Goal: Task Accomplishment & Management: Complete application form

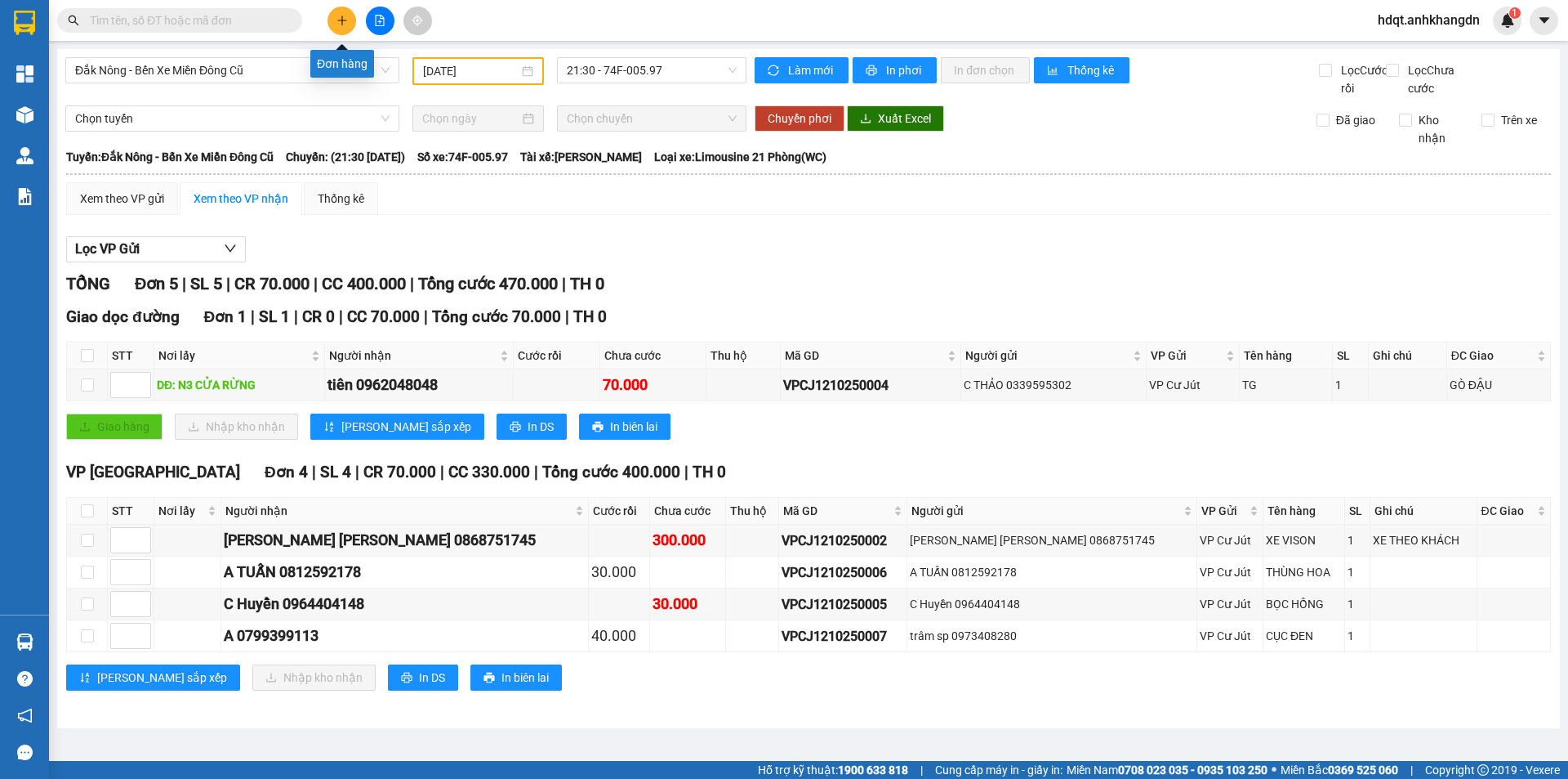
click at [334, 18] on button at bounding box center [341, 21] width 29 height 29
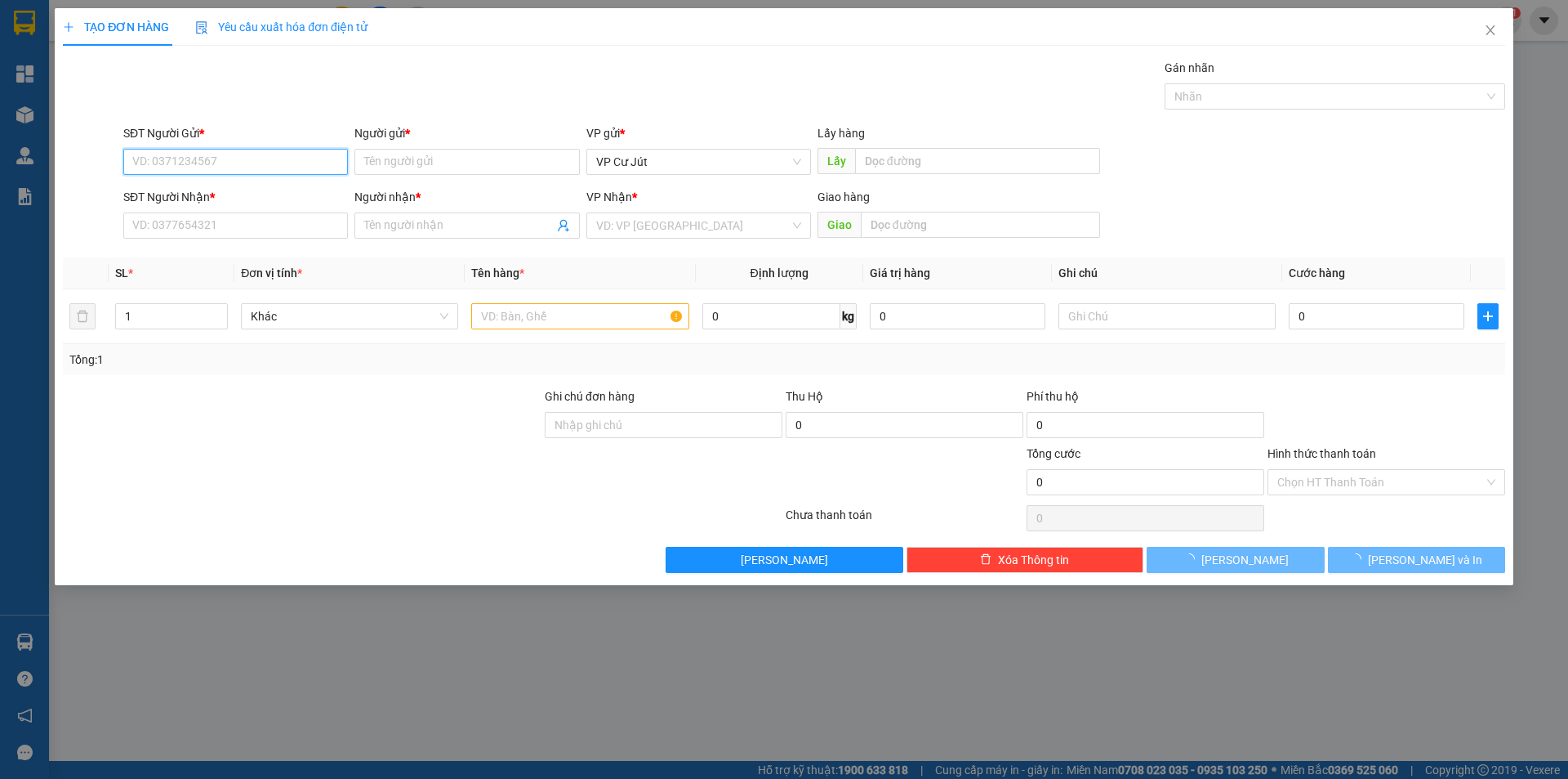
click at [194, 169] on input "SĐT Người Gửi *" at bounding box center [236, 162] width 225 height 26
paste input "0384553731"
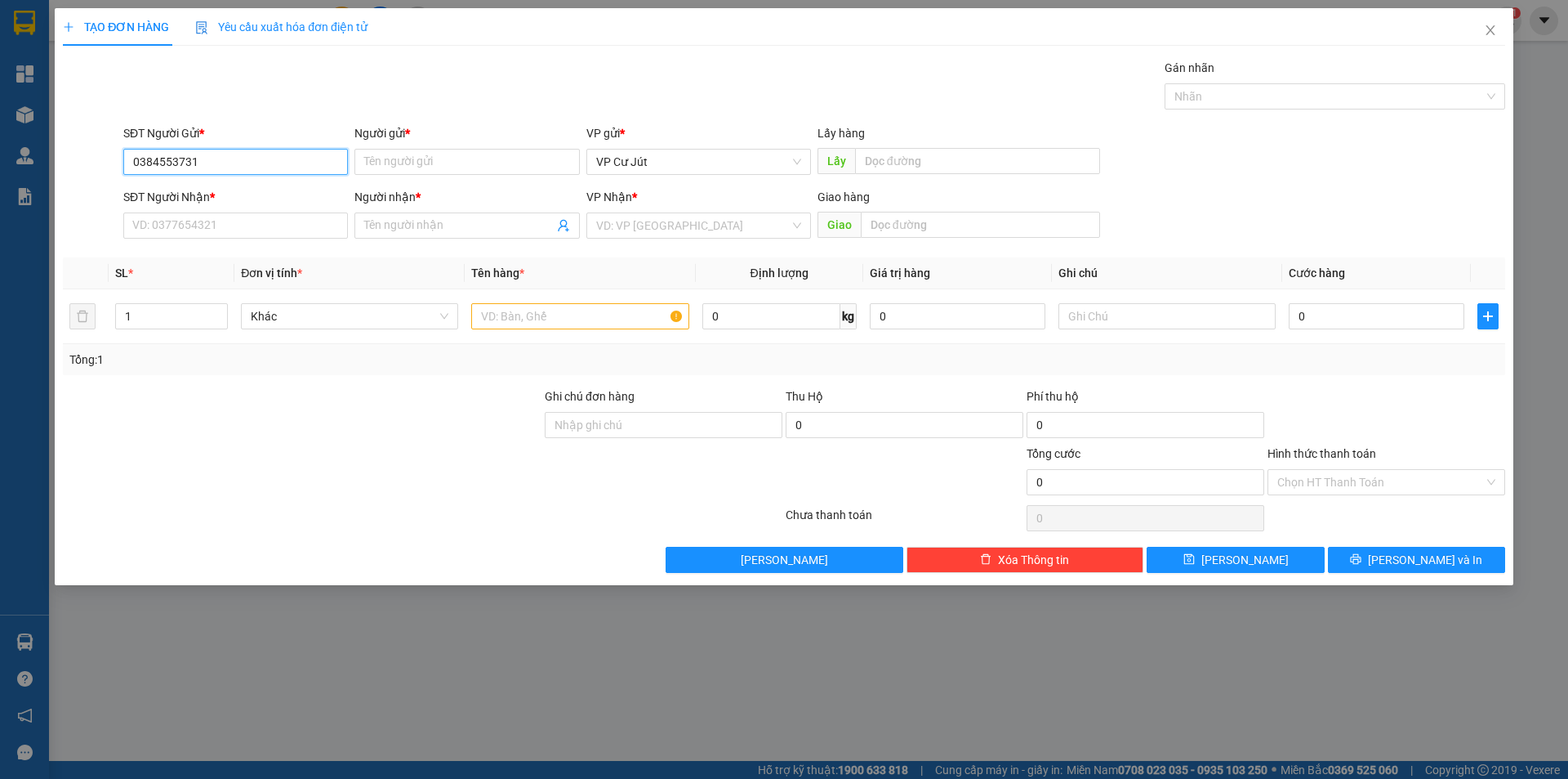
type input "0384553731"
click at [399, 165] on input "Người gửi *" at bounding box center [466, 162] width 225 height 26
type input "vũ"
click at [221, 220] on input "SĐT Người Nhận *" at bounding box center [236, 226] width 225 height 26
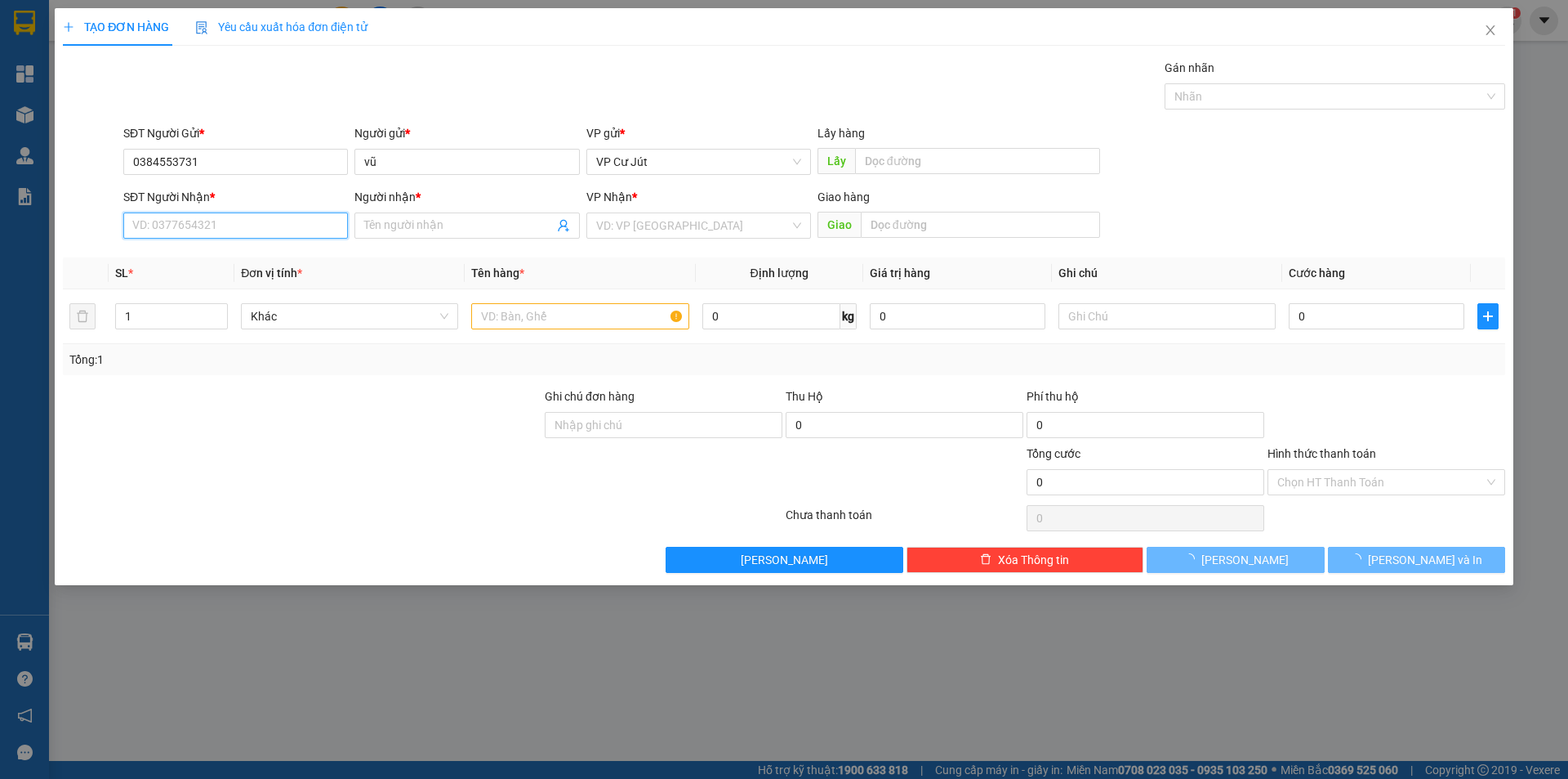
paste input "0384553731"
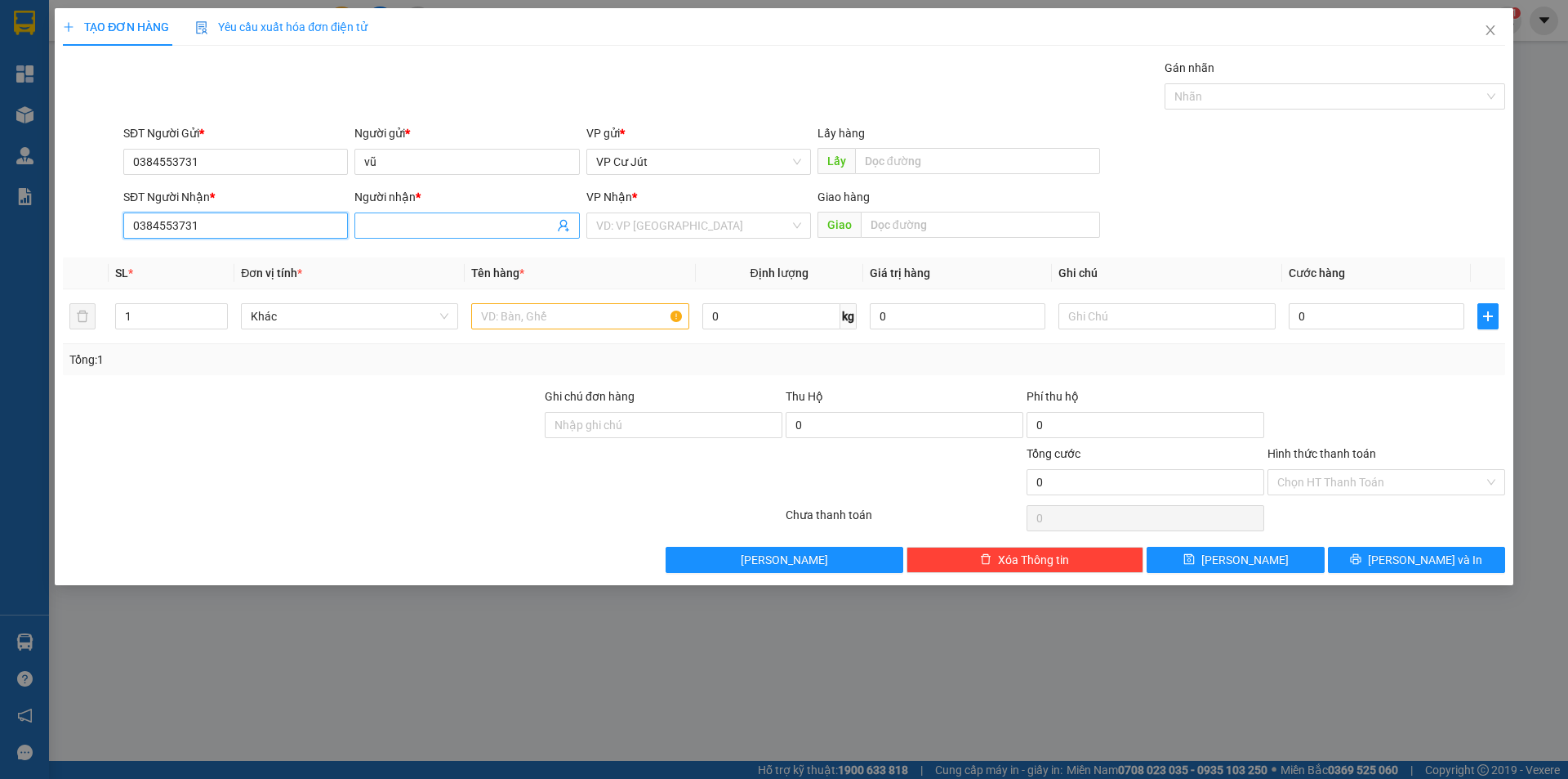
type input "0384553731"
click at [430, 226] on input "Người nhận *" at bounding box center [458, 226] width 189 height 18
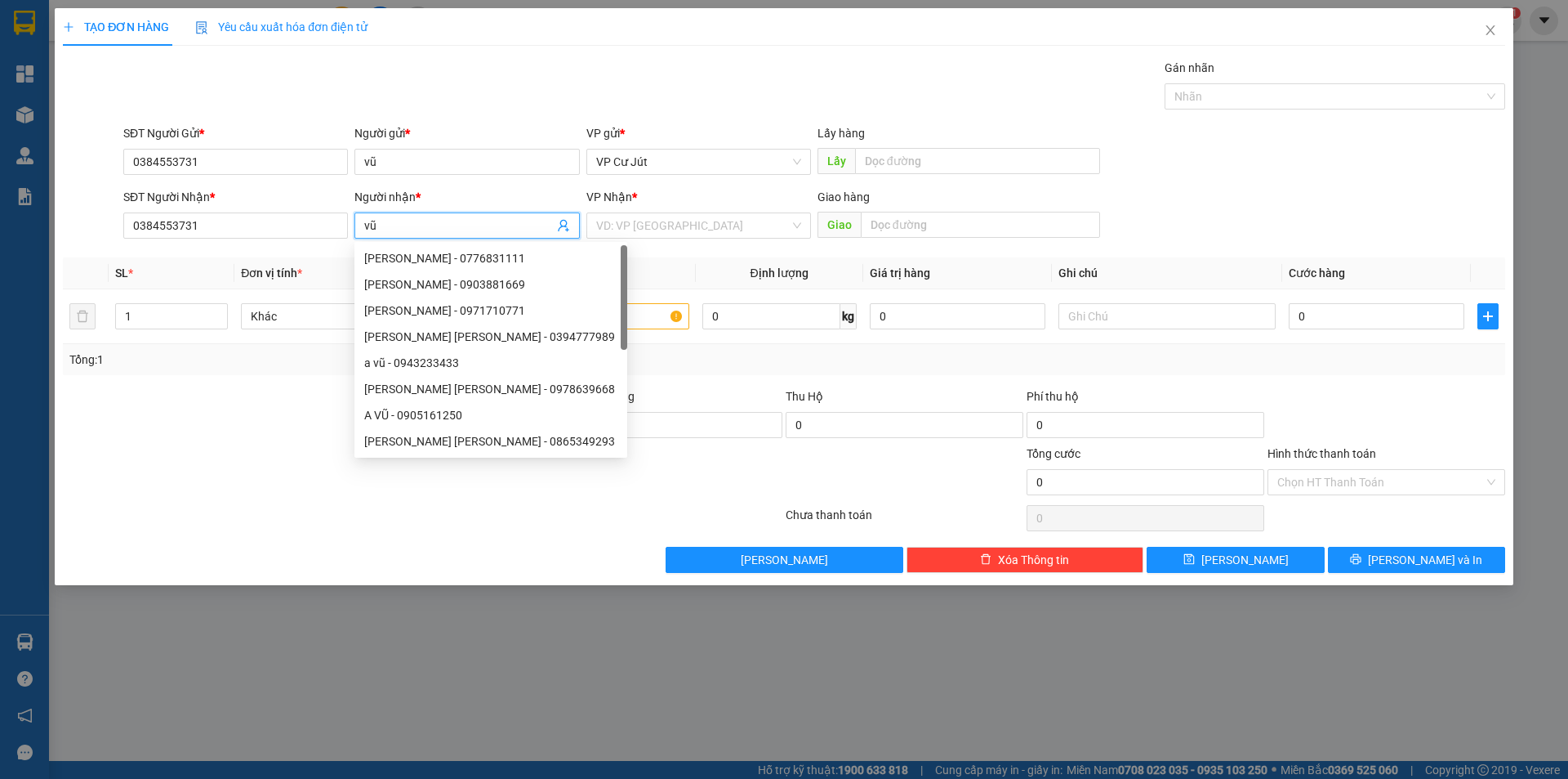
type input "vũ"
drag, startPoint x: 172, startPoint y: 482, endPoint x: 174, endPoint y: 460, distance: 22.1
click at [174, 479] on div at bounding box center [301, 472] width 482 height 57
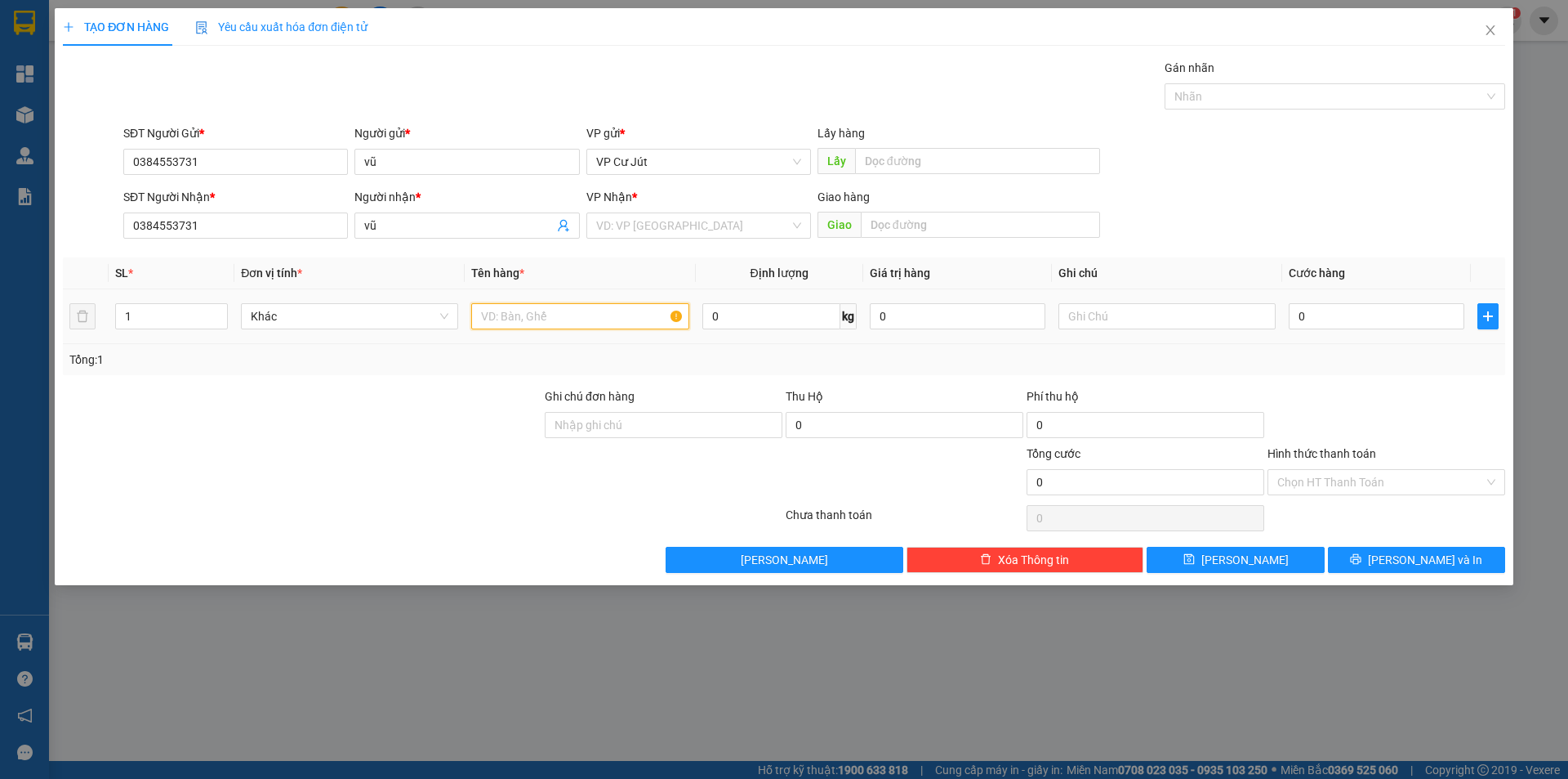
click at [593, 321] on input "text" at bounding box center [580, 317] width 218 height 26
type input "xe máy"
click at [1346, 309] on input "0" at bounding box center [1376, 317] width 176 height 26
type input "3"
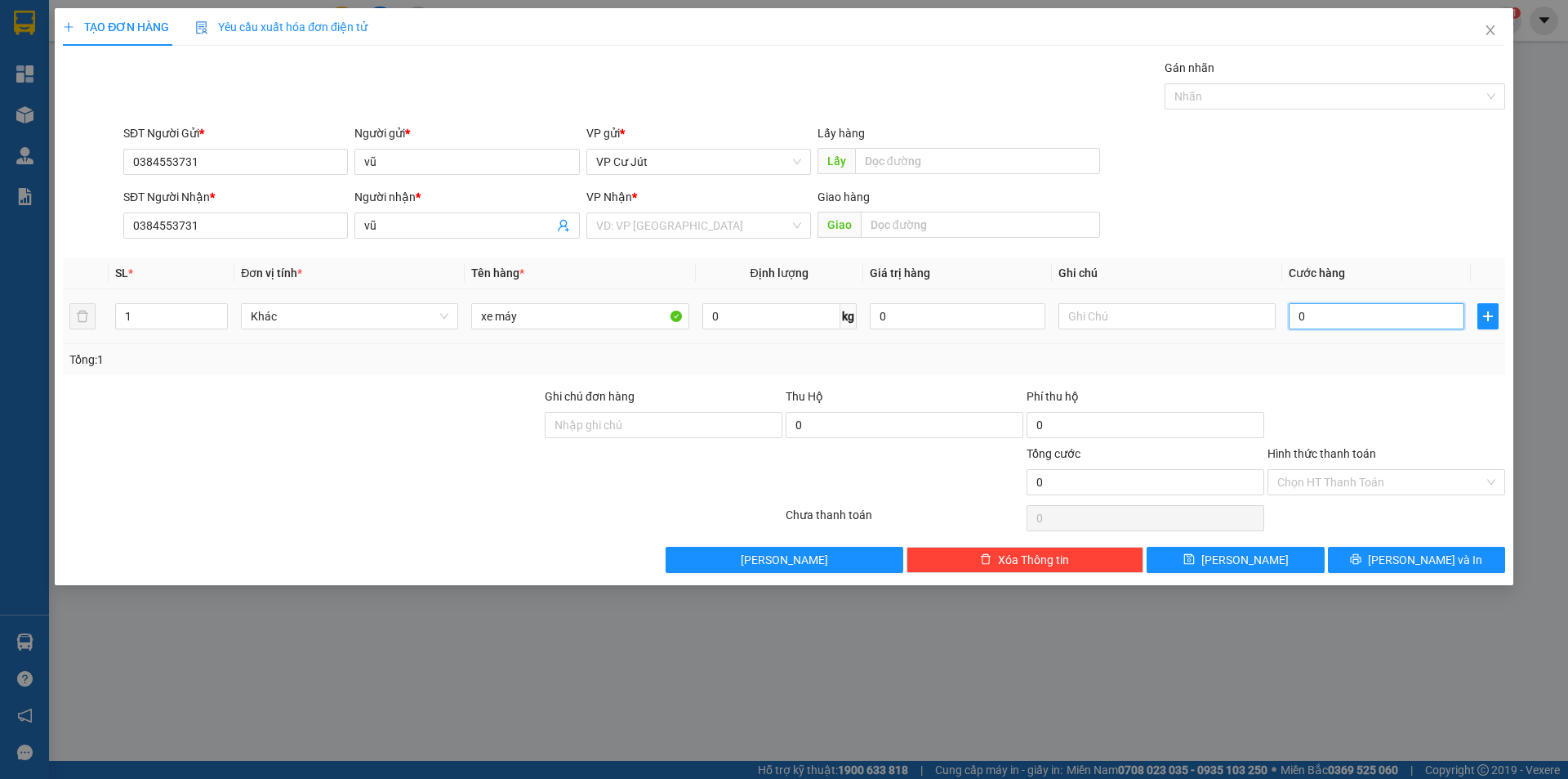
type input "3"
type input "30"
type input "300"
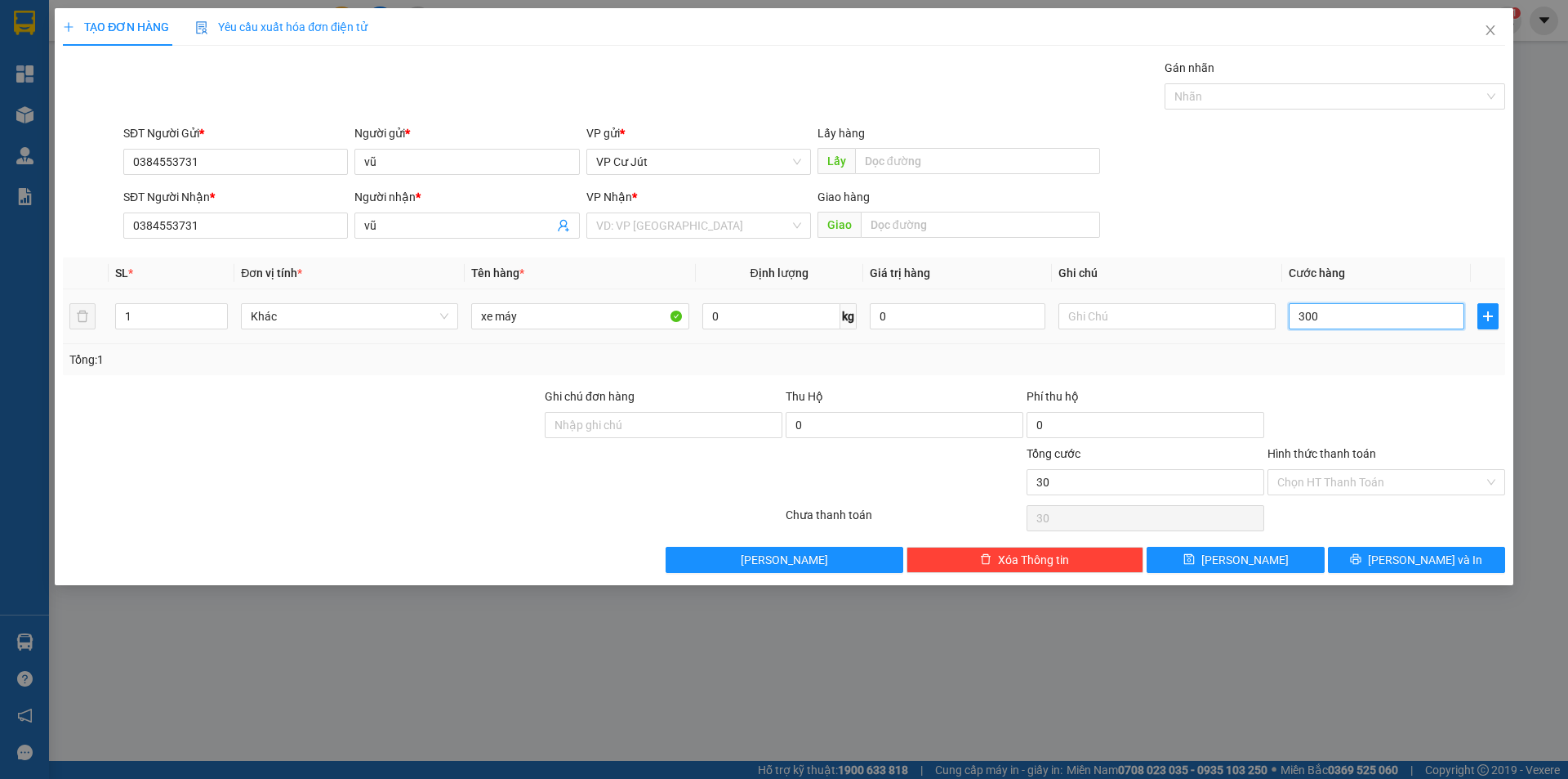
type input "300"
type input "3.000"
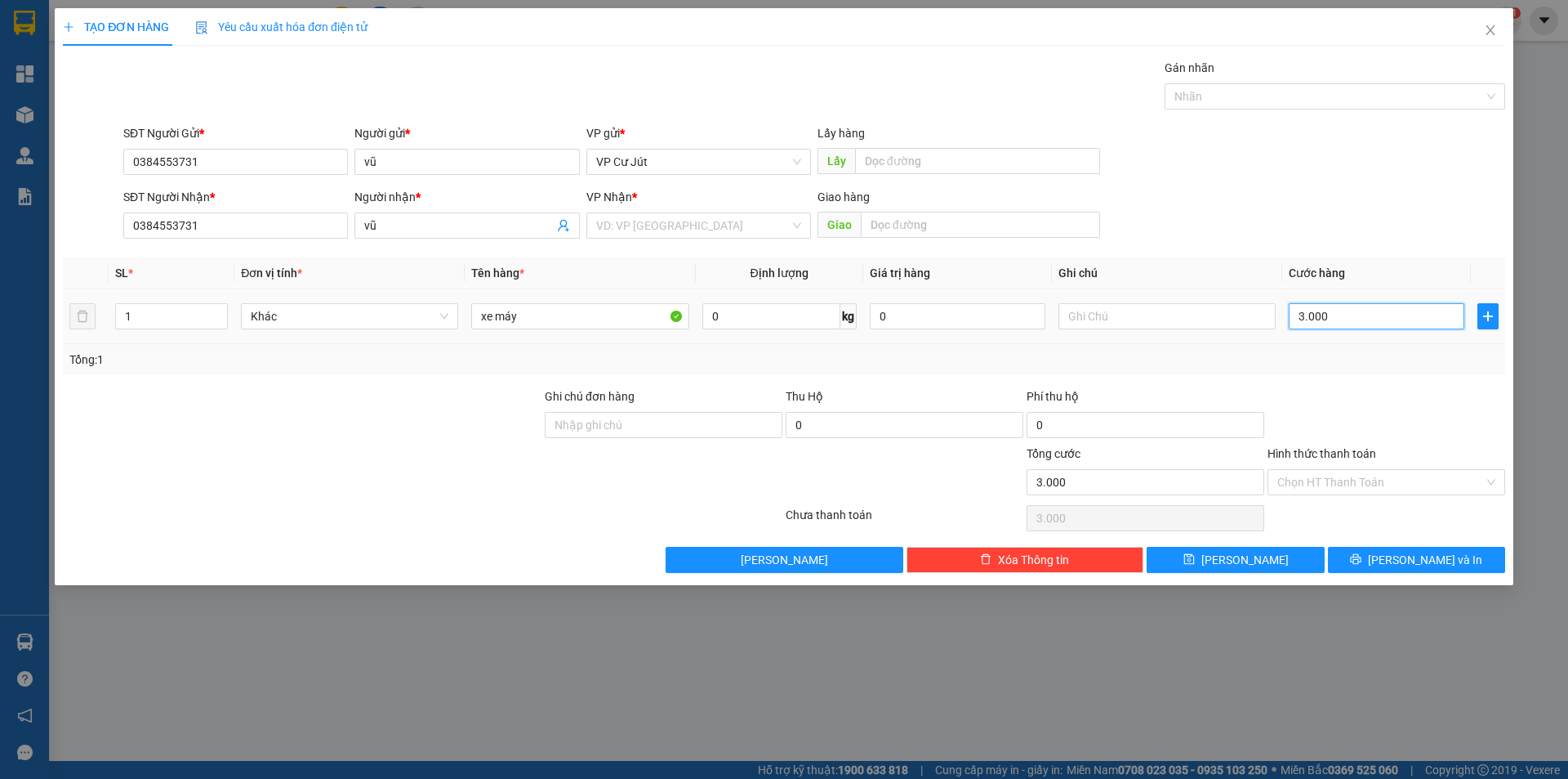
type input "30.000"
type input "300.000"
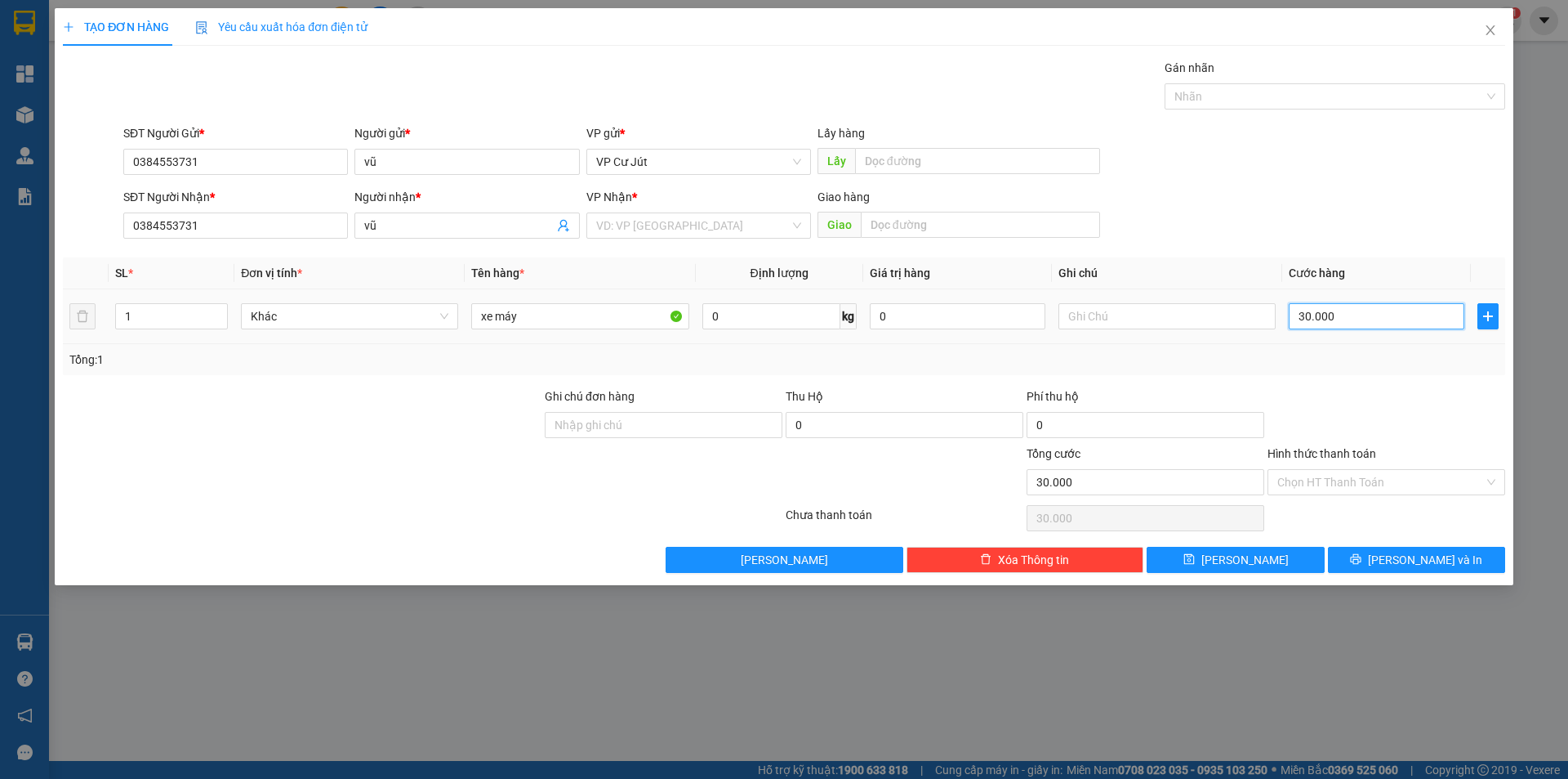
type input "300.000"
click at [1422, 558] on span "[PERSON_NAME] và In" at bounding box center [1425, 560] width 115 height 18
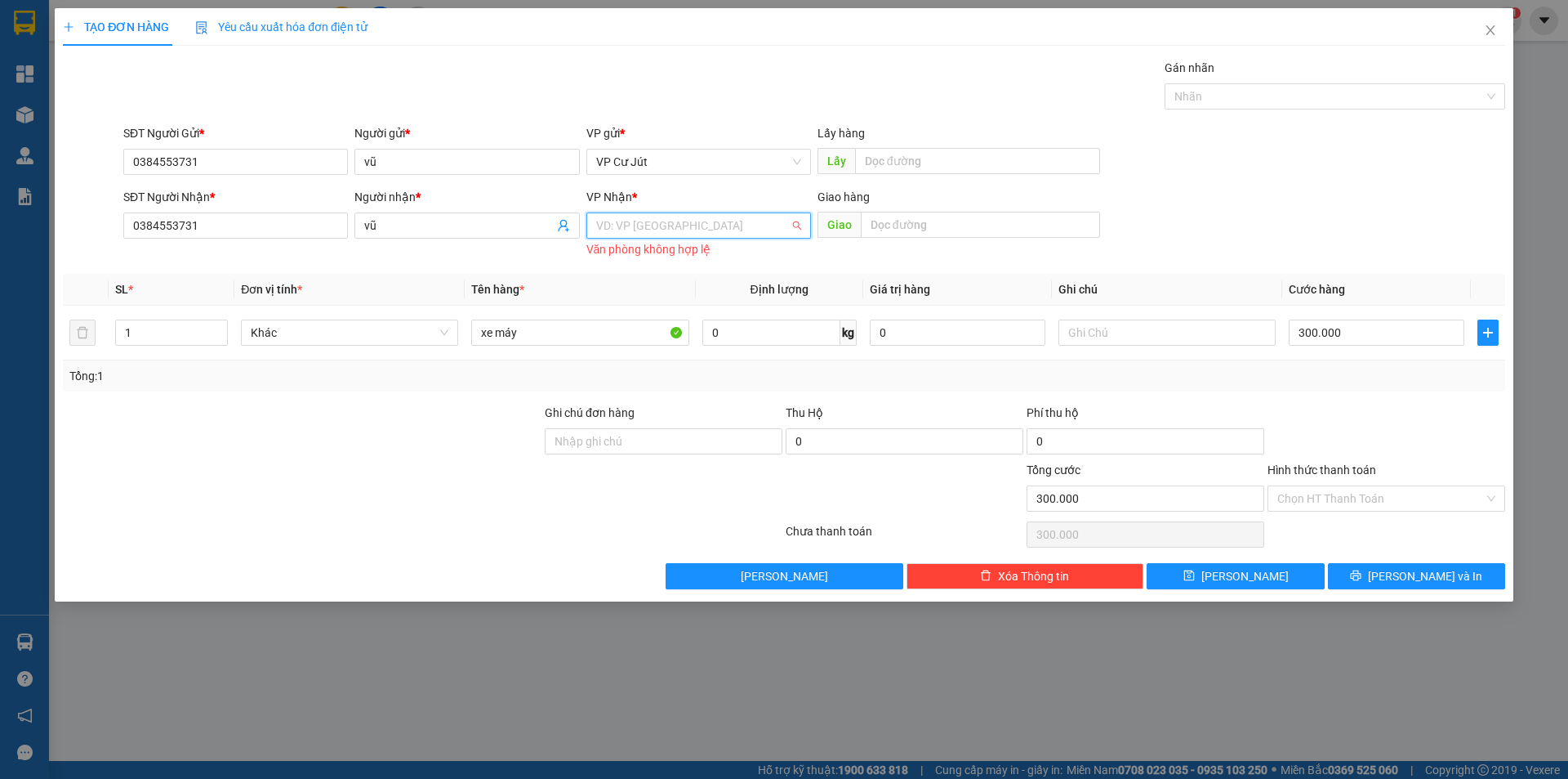
click at [635, 226] on input "search" at bounding box center [693, 226] width 194 height 25
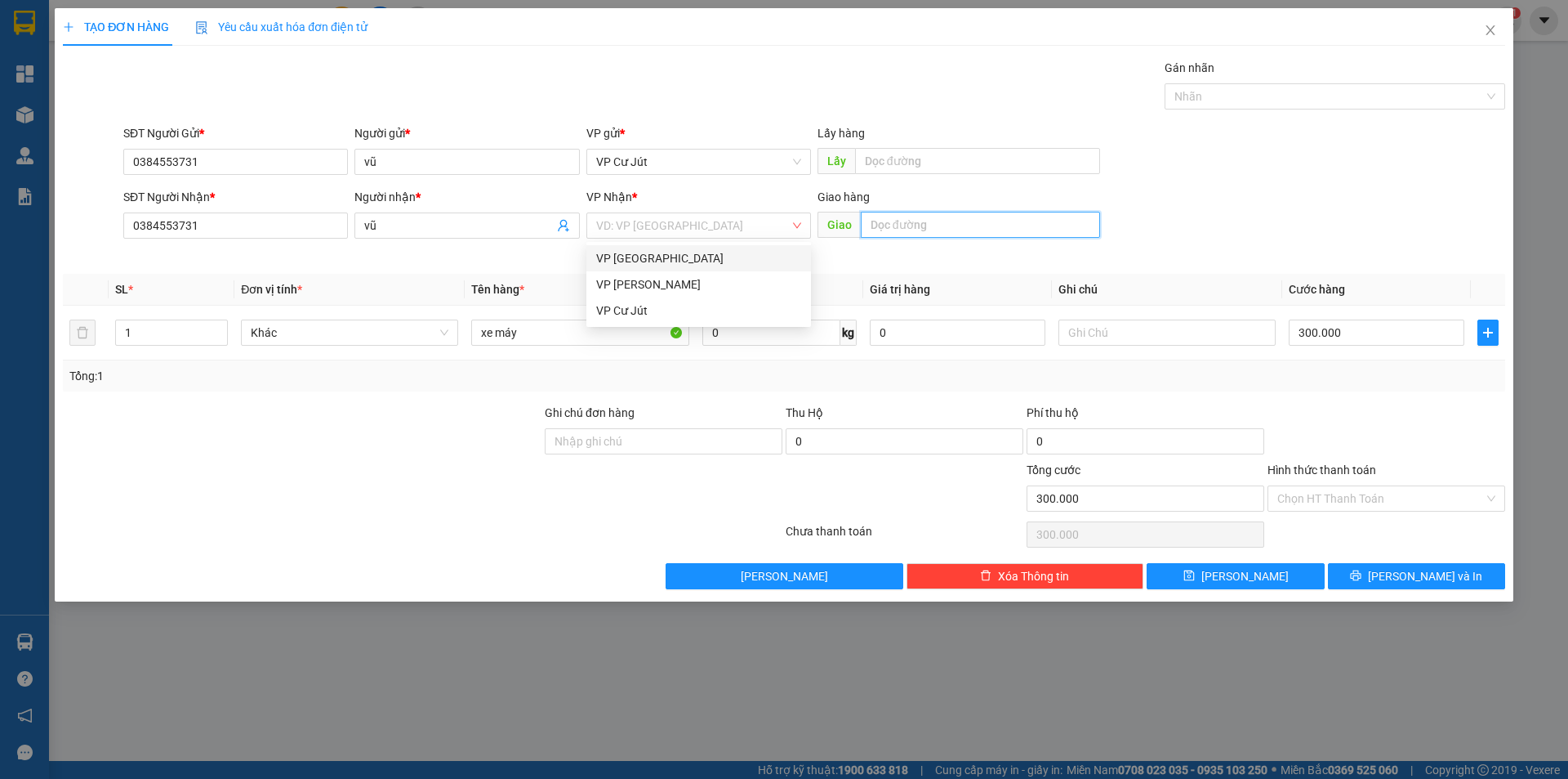
click at [914, 217] on input "text" at bounding box center [981, 225] width 240 height 26
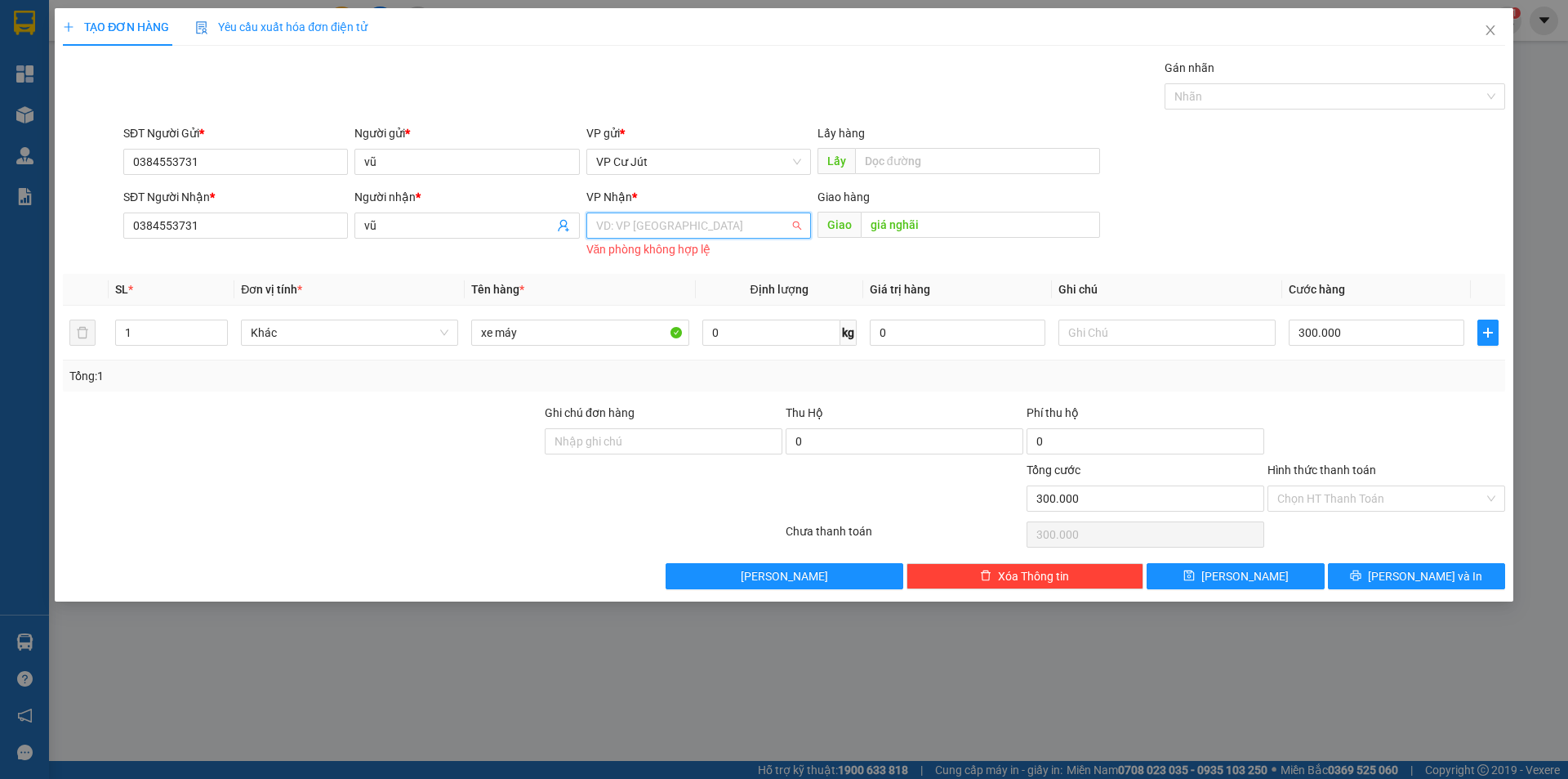
click at [707, 223] on input "search" at bounding box center [693, 226] width 194 height 25
click at [682, 268] on div "VP [GEOGRAPHIC_DATA]" at bounding box center [699, 259] width 225 height 26
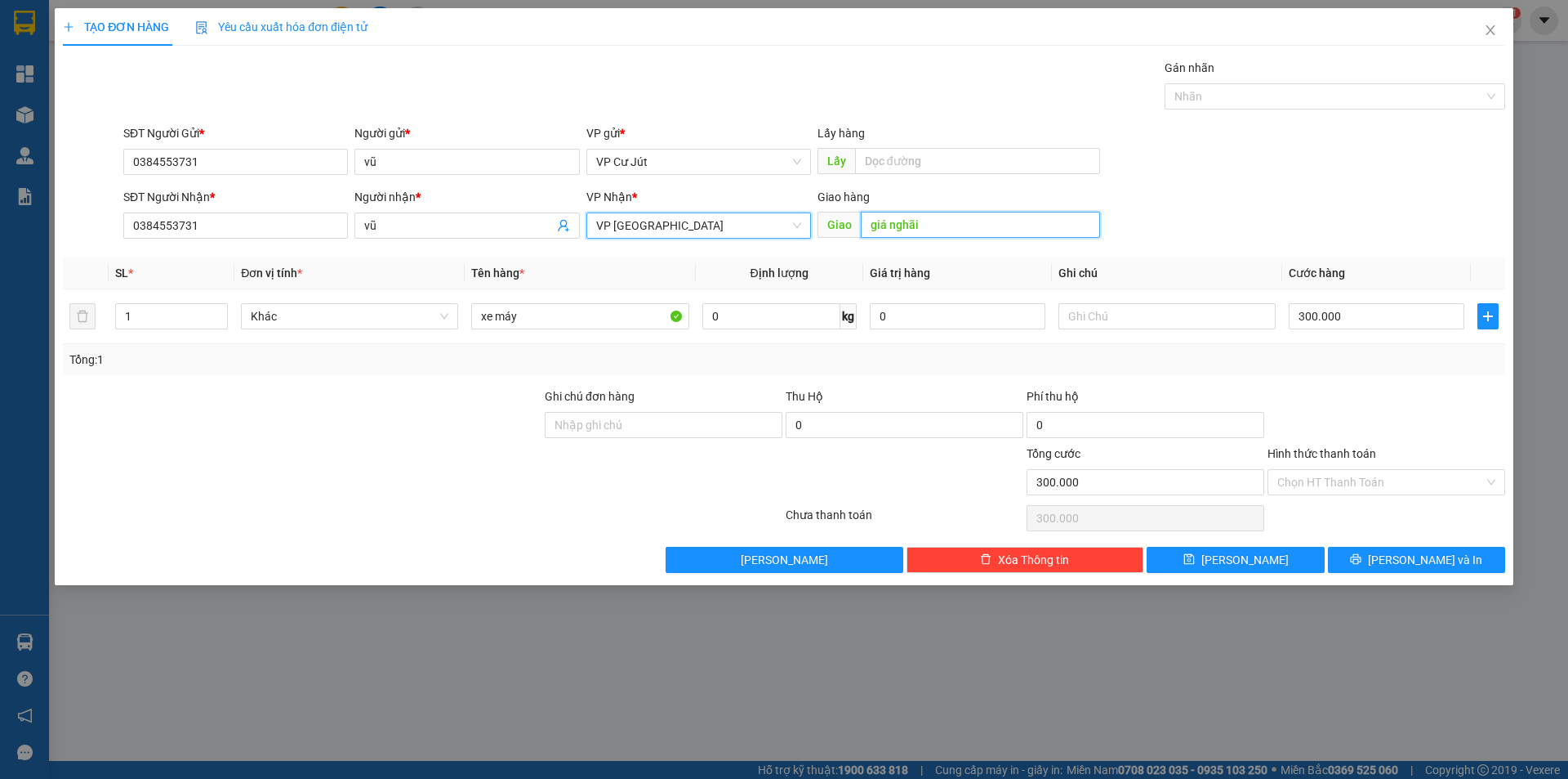
click at [967, 221] on input "giá nghãi" at bounding box center [981, 225] width 240 height 26
type input "h"
type input "gia nghĩa"
click at [1402, 560] on span "[PERSON_NAME] và In" at bounding box center [1425, 560] width 115 height 18
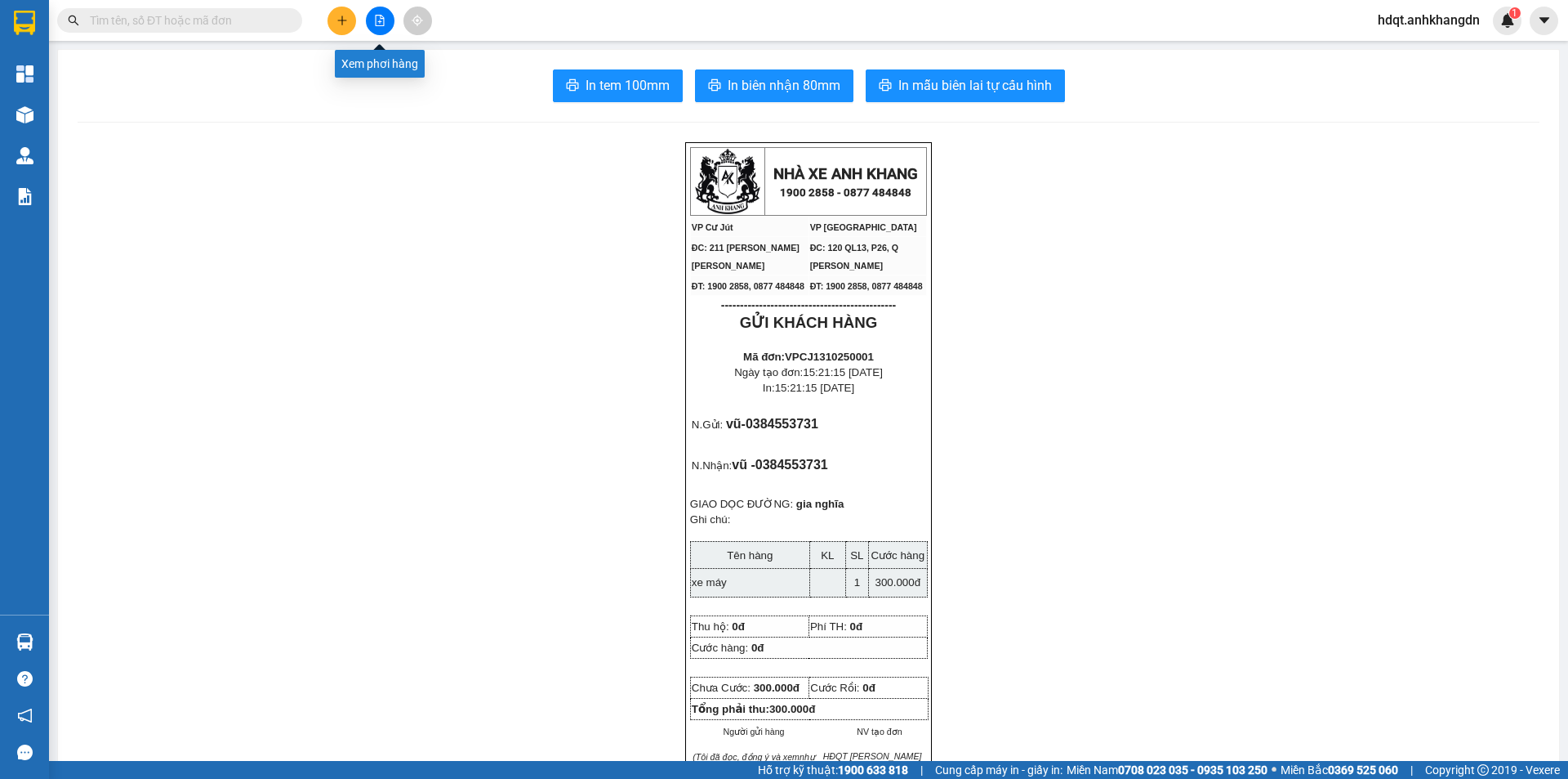
click at [373, 25] on button at bounding box center [380, 21] width 29 height 29
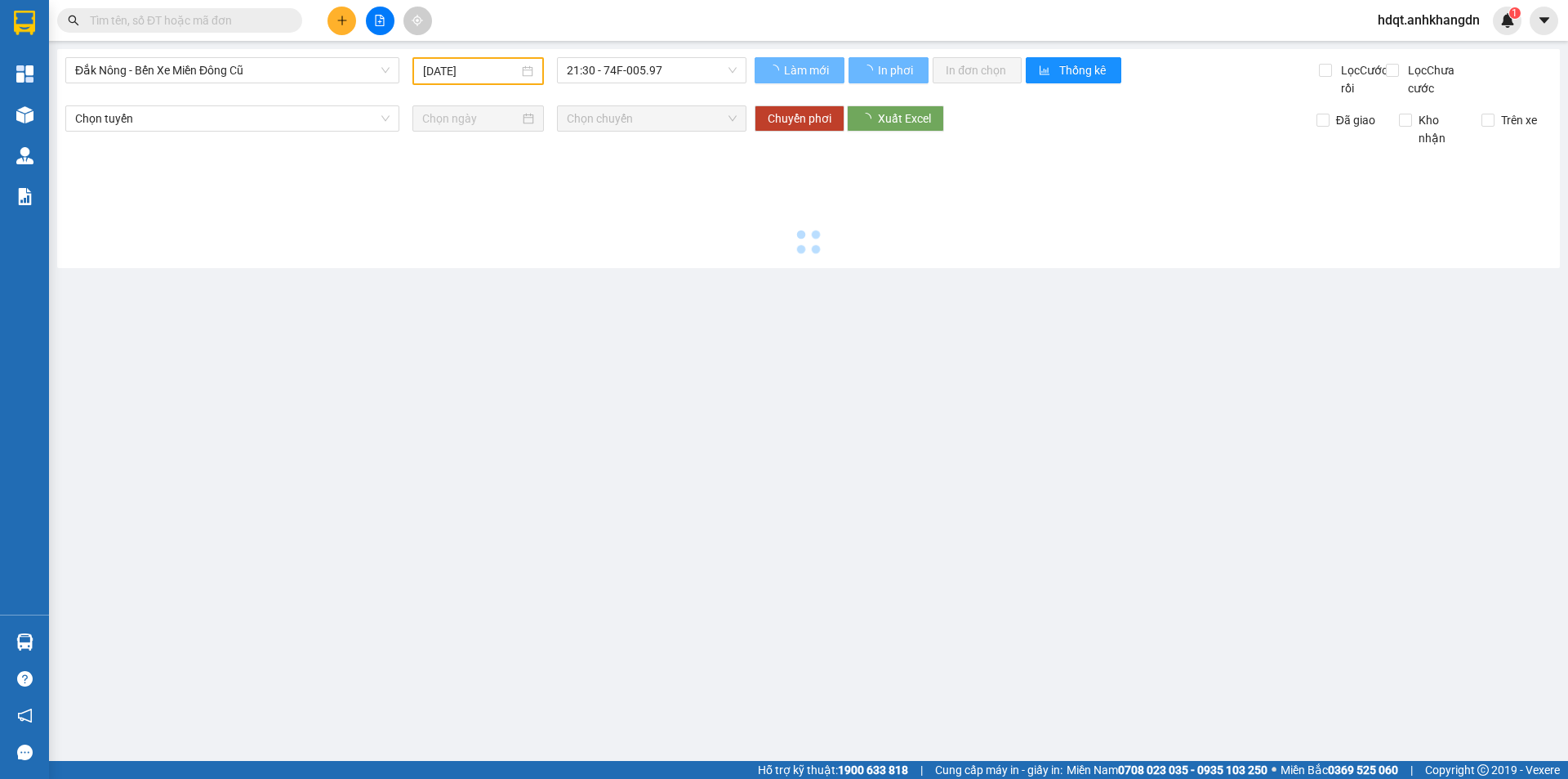
type input "[DATE]"
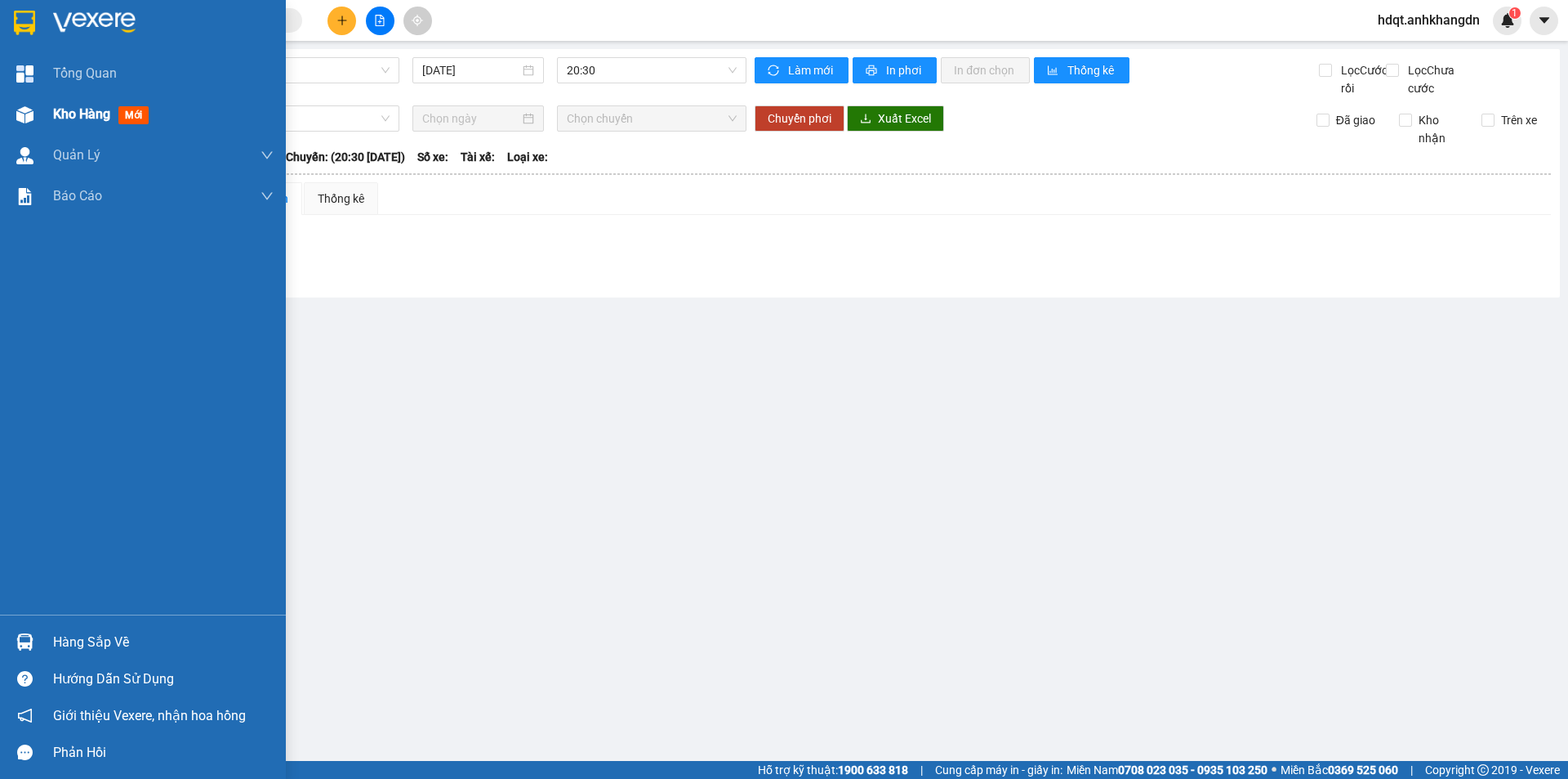
click at [63, 121] on span "Kho hàng" at bounding box center [81, 114] width 57 height 16
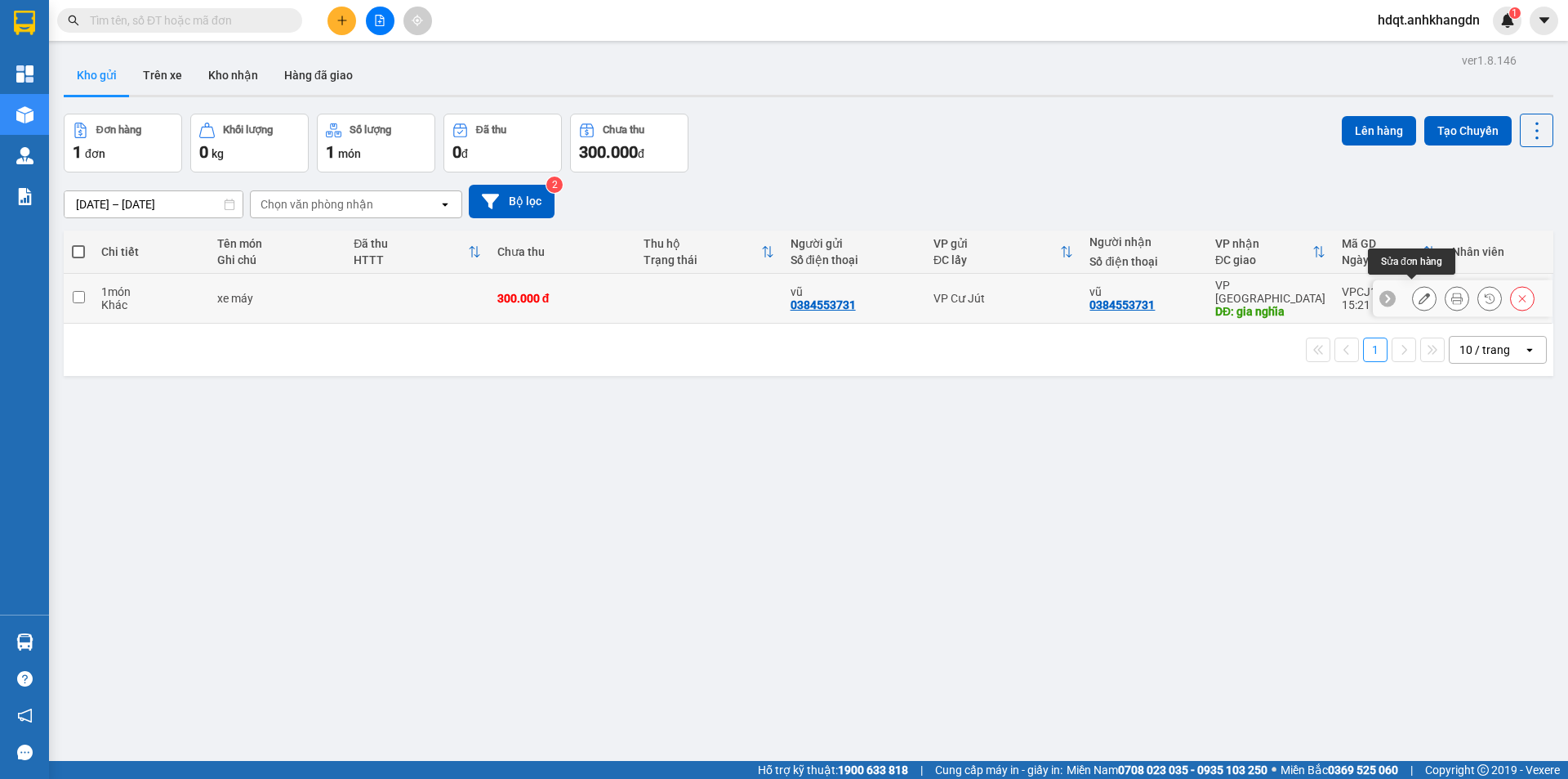
click at [1418, 293] on button at bounding box center [1424, 299] width 23 height 29
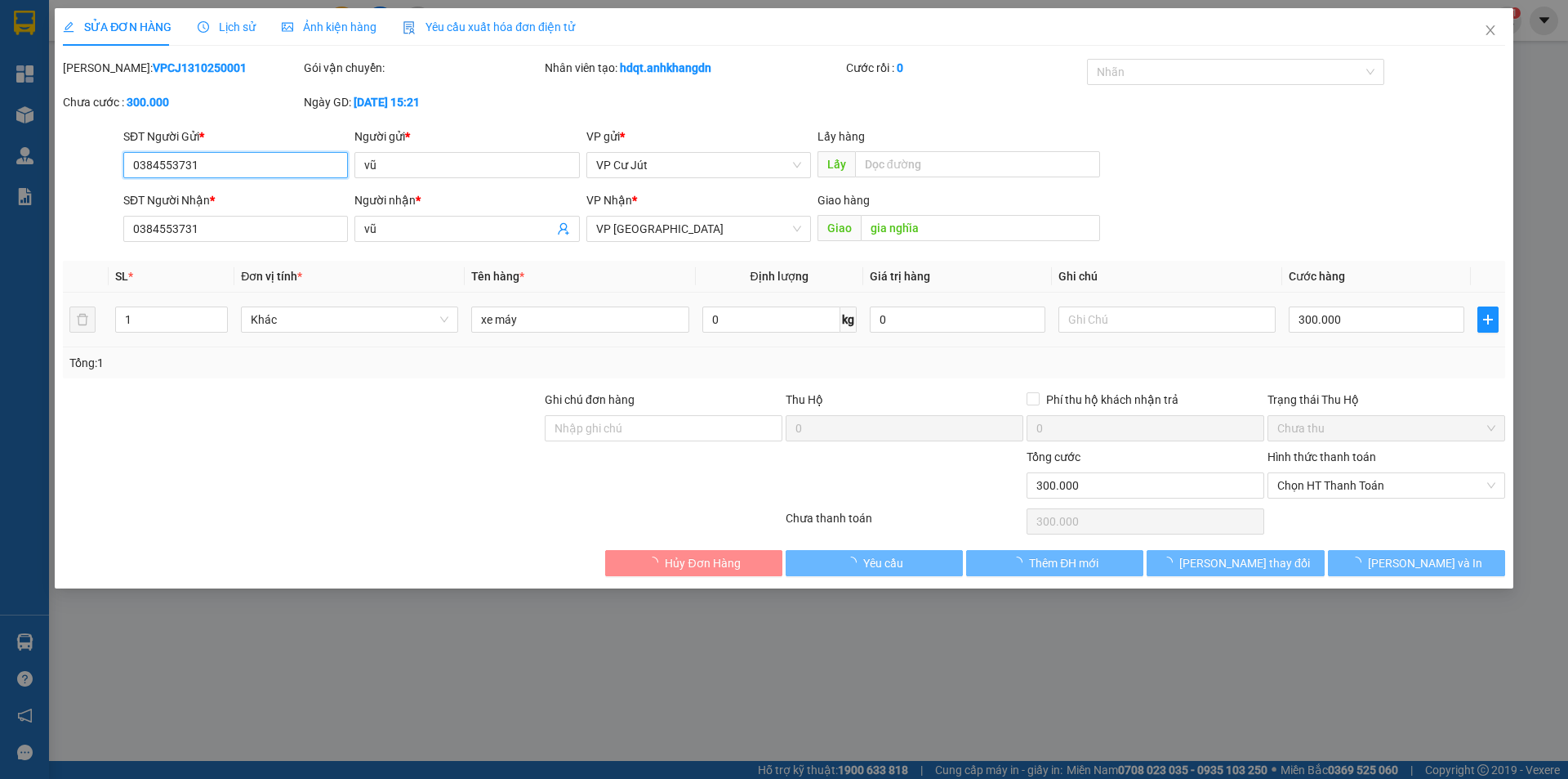
type input "0384553731"
type input "vũ"
type input "0384553731"
type input "vũ"
type input "gia nghĩa"
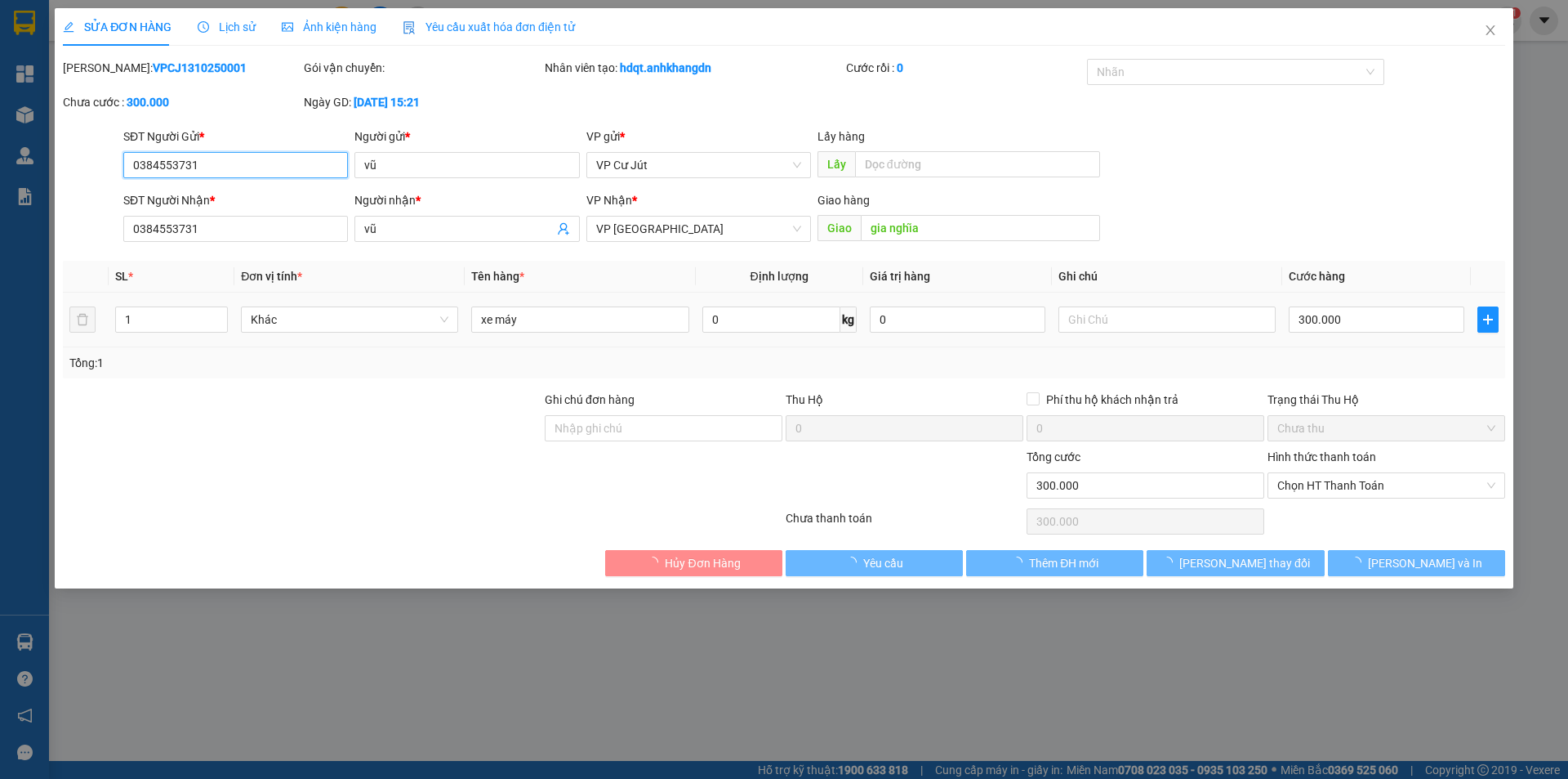
type input "0"
type input "300.000"
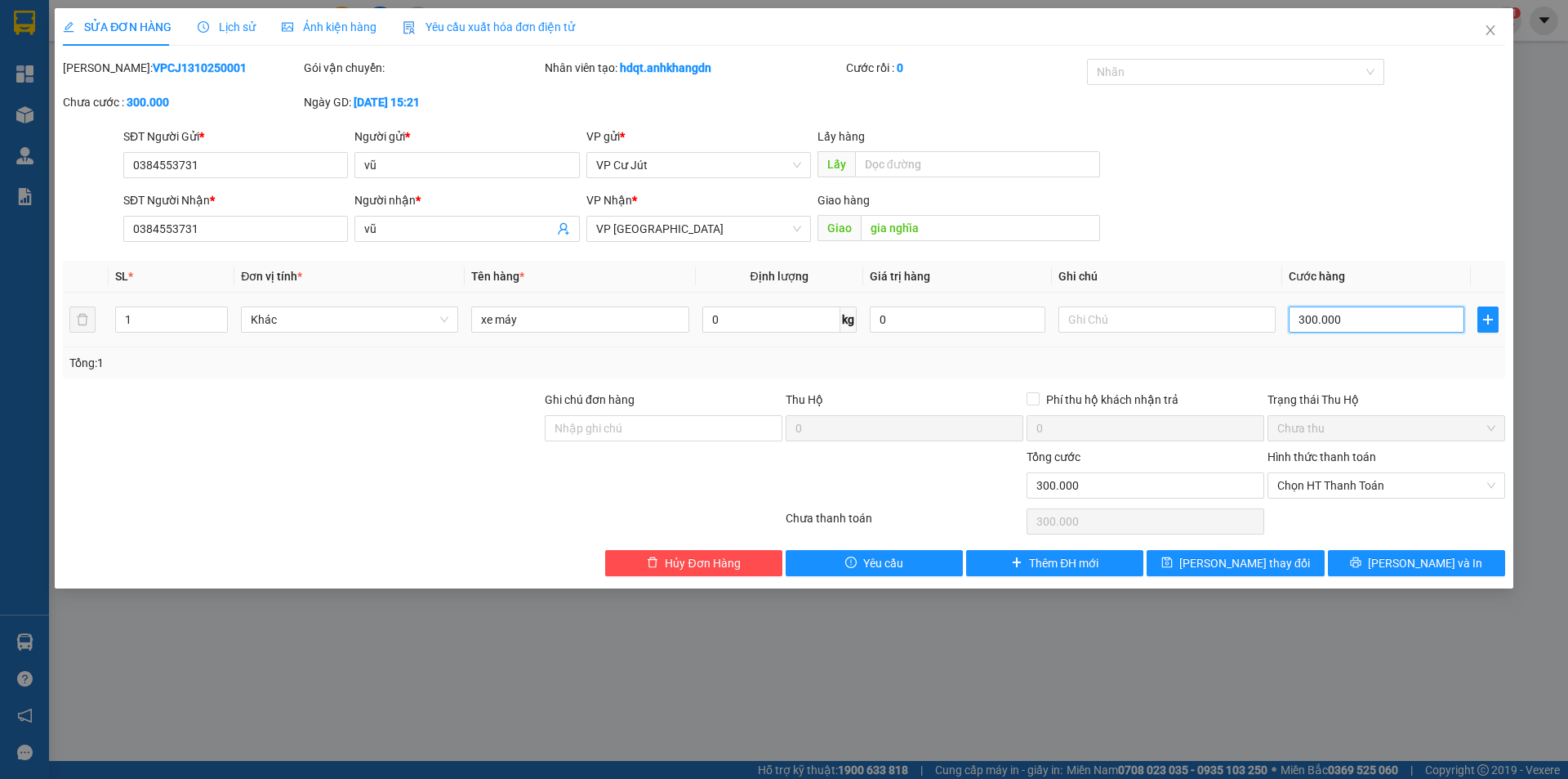
click at [1365, 331] on input "300.000" at bounding box center [1376, 320] width 176 height 26
click at [1365, 330] on input "300.000" at bounding box center [1376, 320] width 176 height 26
type input "2"
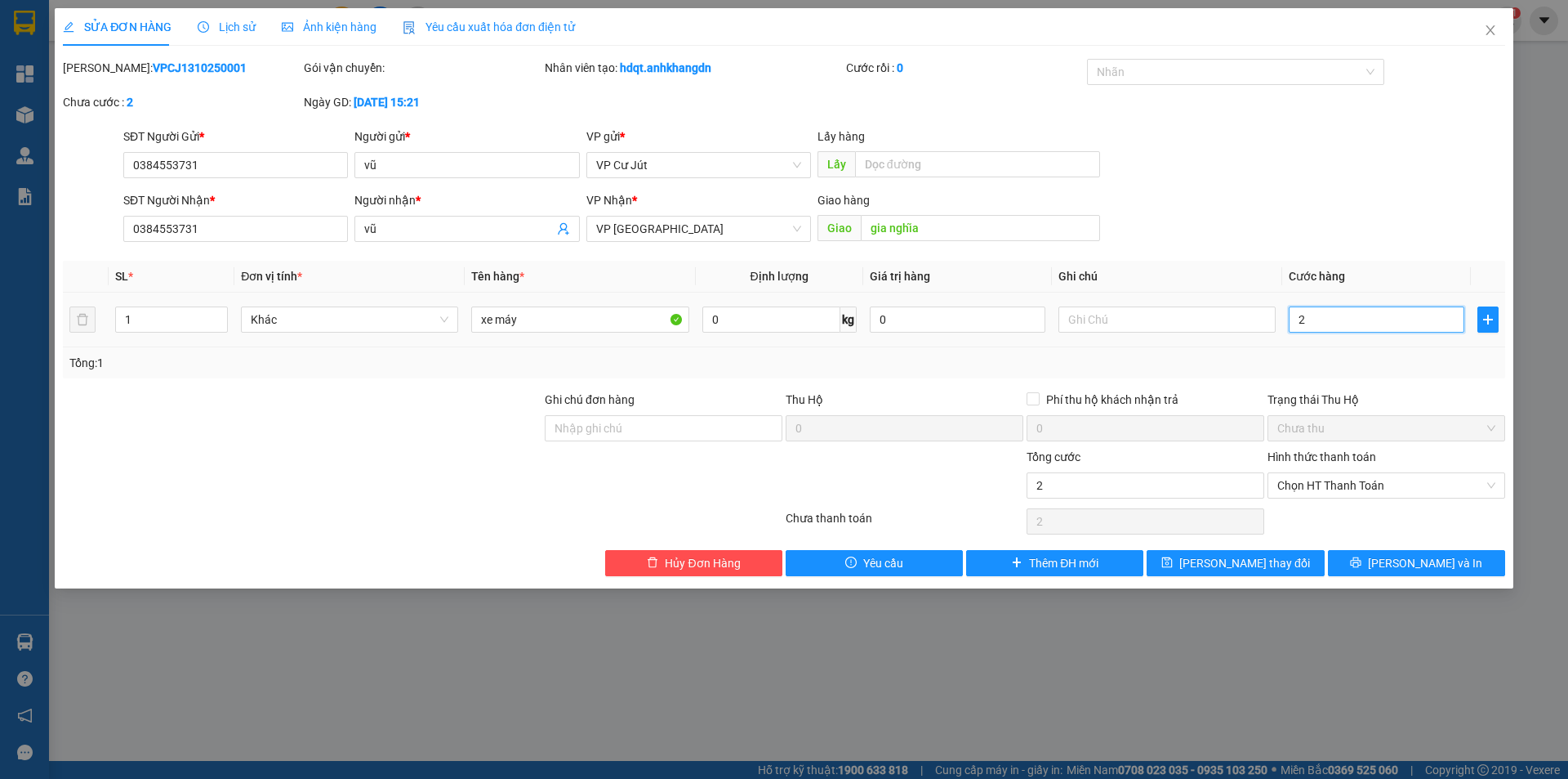
type input "25"
type input "250"
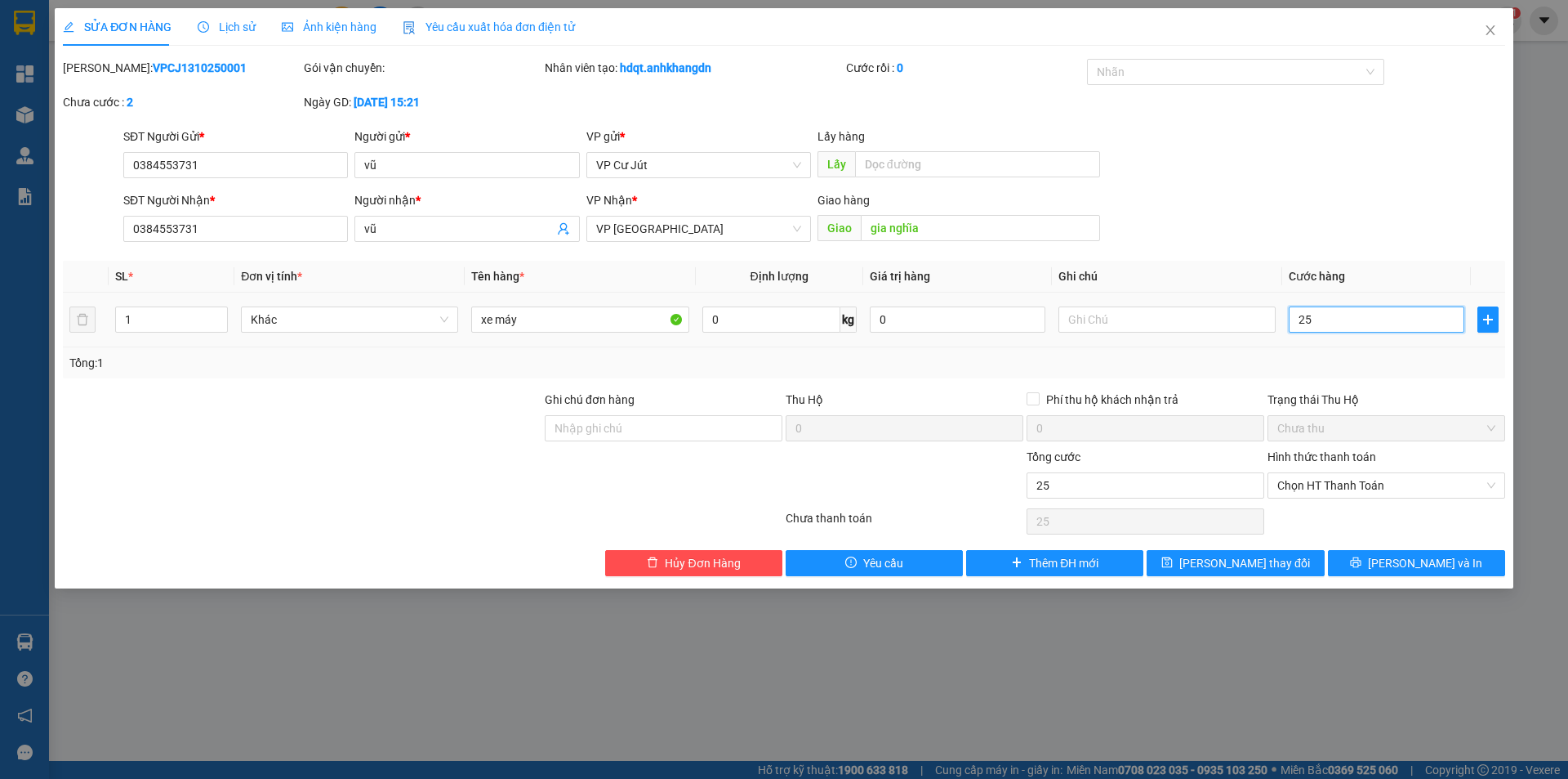
type input "250"
type input "2.500"
type input "25.000"
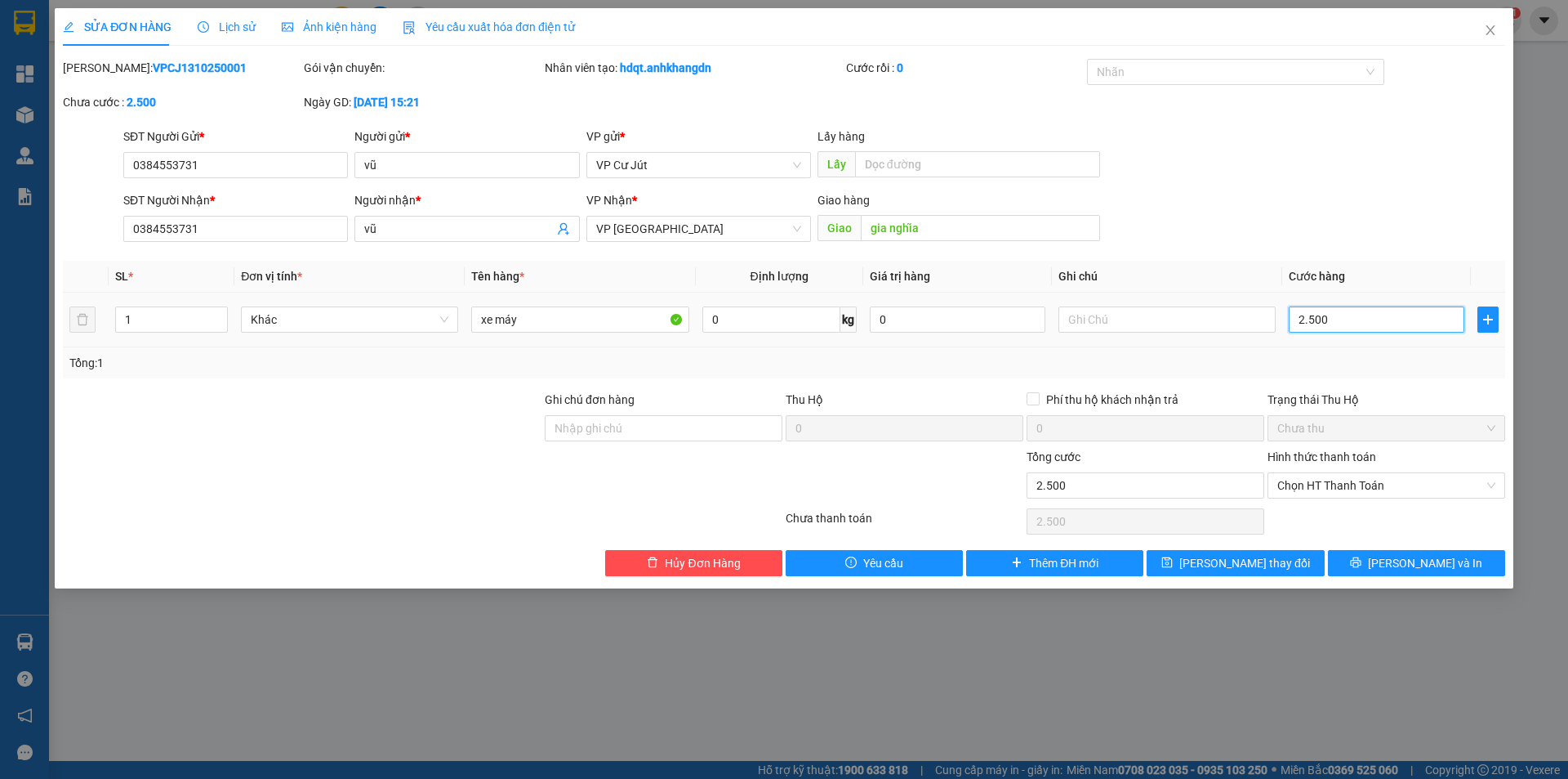
type input "25.000"
type input "250.000"
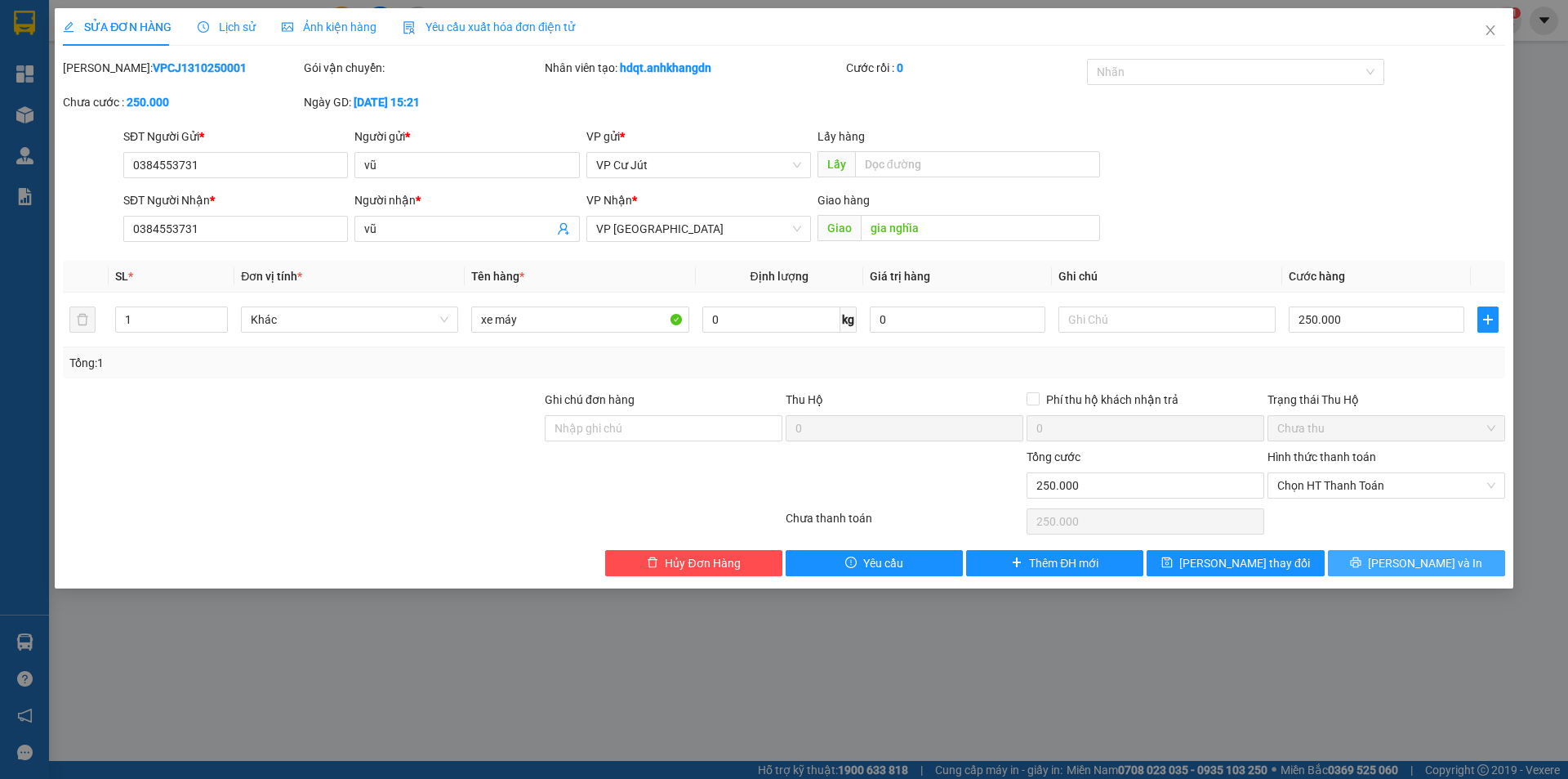
click at [1434, 564] on span "[PERSON_NAME] và In" at bounding box center [1425, 563] width 115 height 18
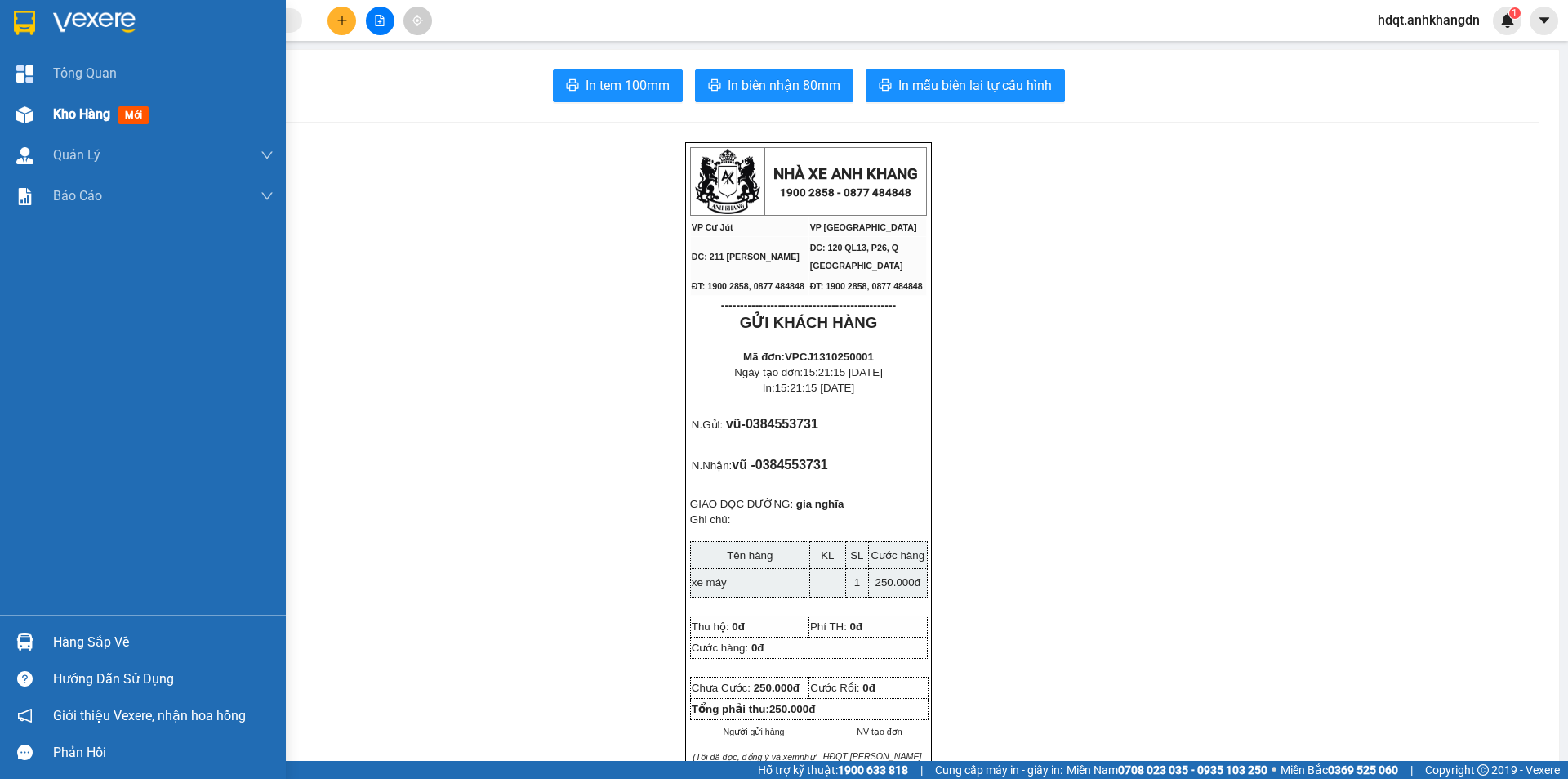
click at [76, 112] on span "Kho hàng" at bounding box center [81, 114] width 57 height 16
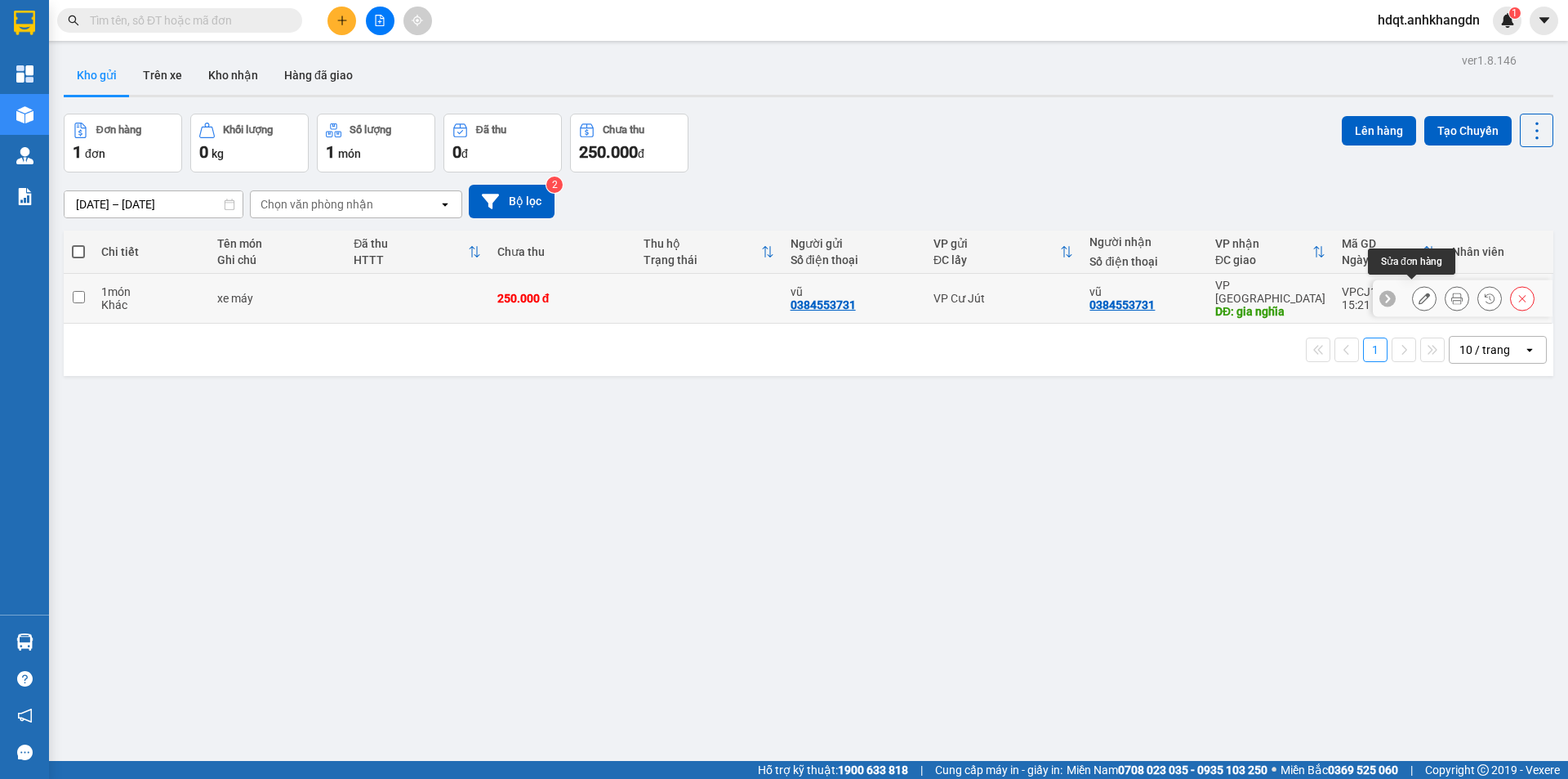
click at [1420, 295] on button at bounding box center [1424, 299] width 23 height 29
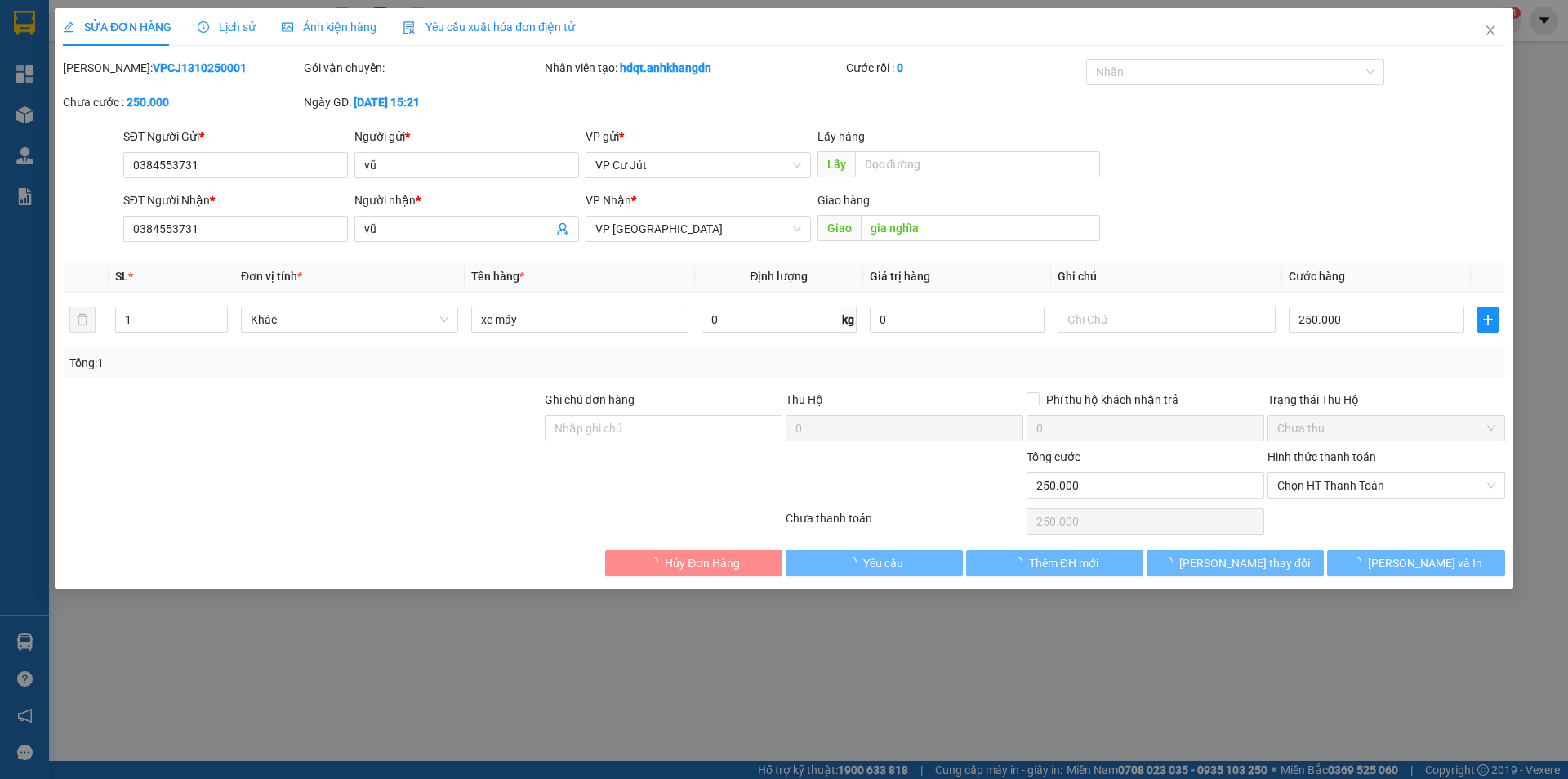
type input "0384553731"
type input "vũ"
type input "0384553731"
type input "vũ"
type input "gia nghĩa"
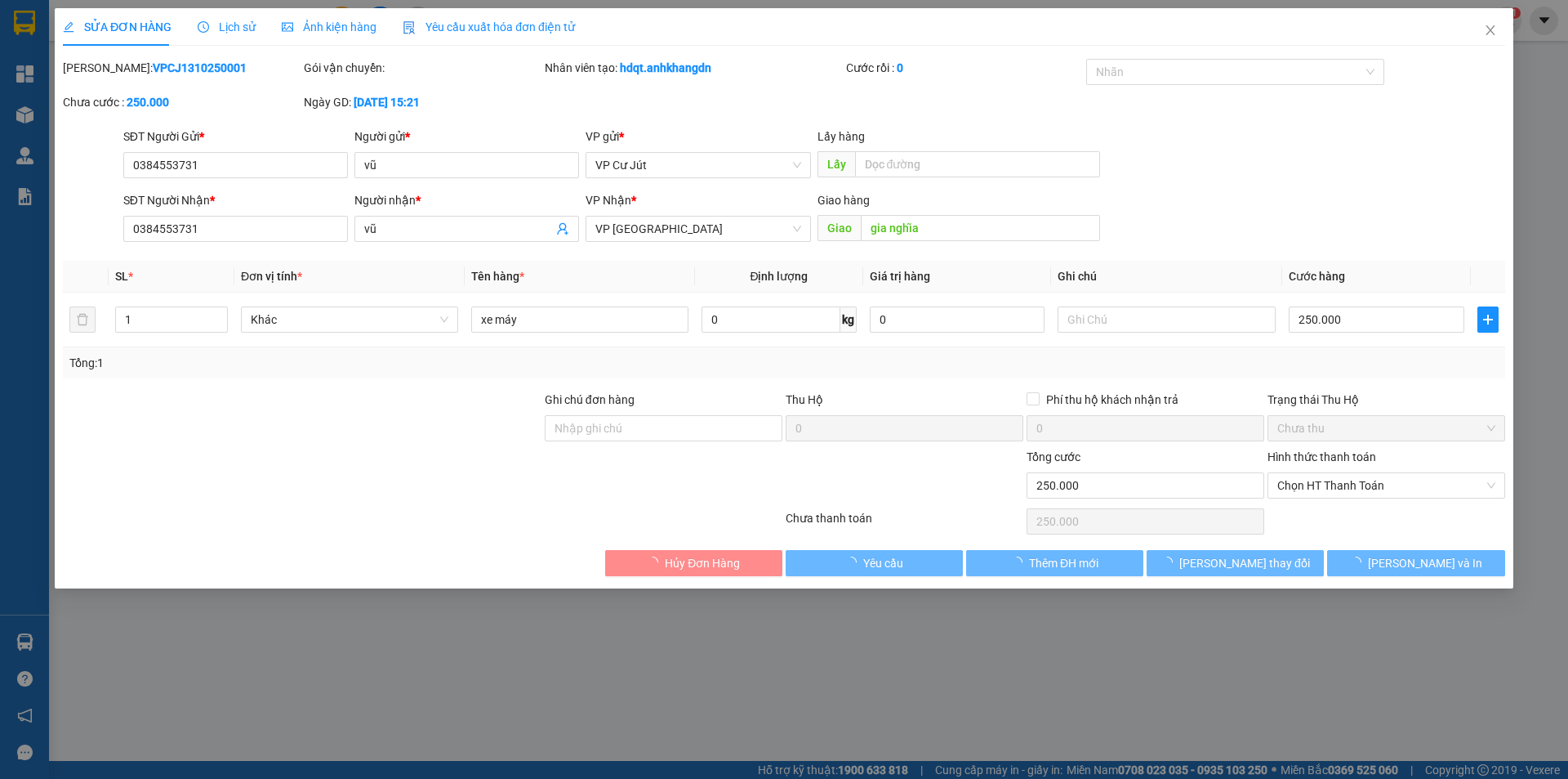
type input "0"
type input "250.000"
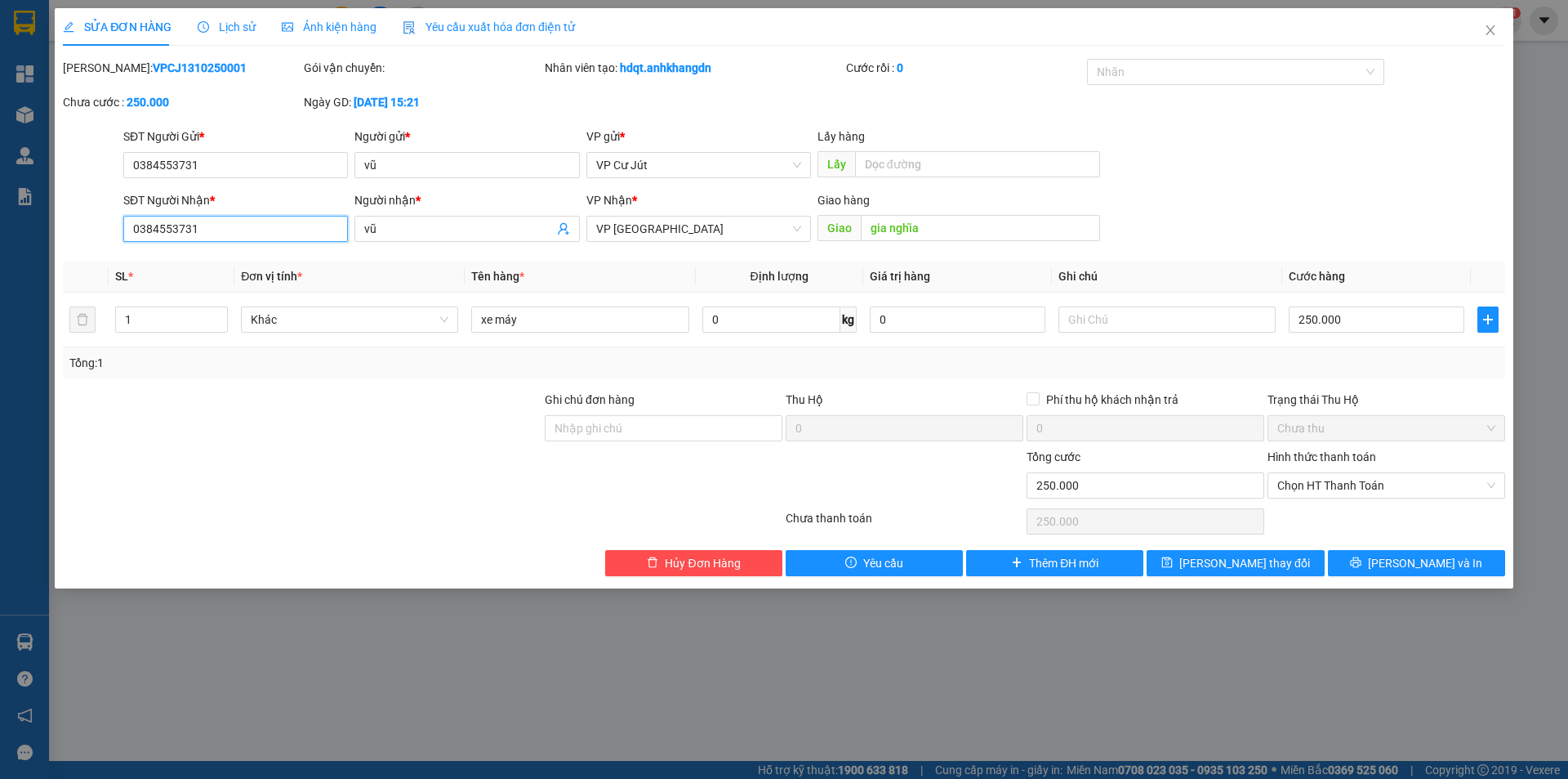
click at [226, 238] on input "0384553731" at bounding box center [236, 229] width 225 height 26
paste input "985246453"
type input "0985246453"
click at [438, 230] on input "vũ" at bounding box center [458, 229] width 189 height 18
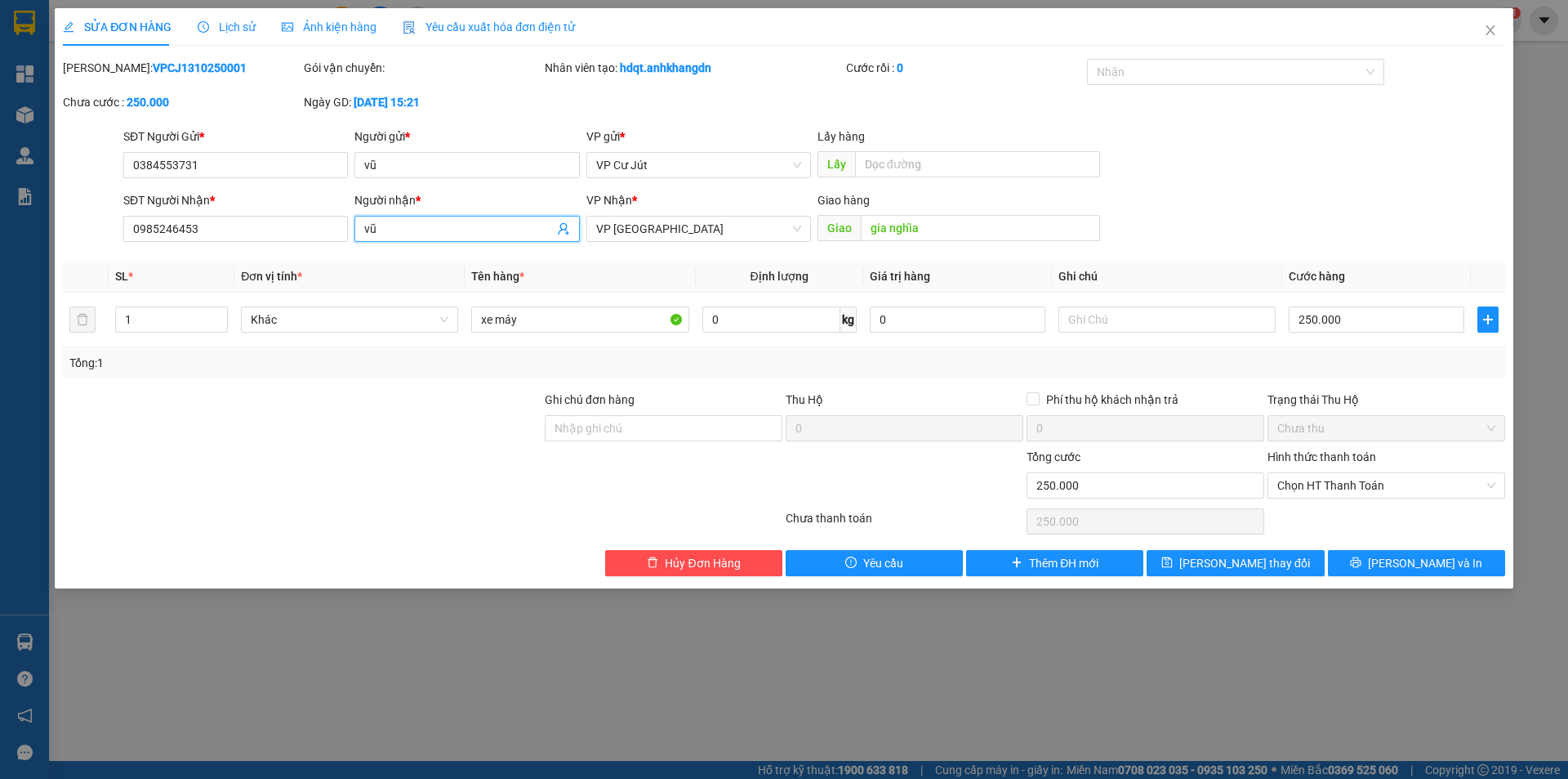
click at [438, 230] on input "vũ" at bounding box center [458, 229] width 189 height 18
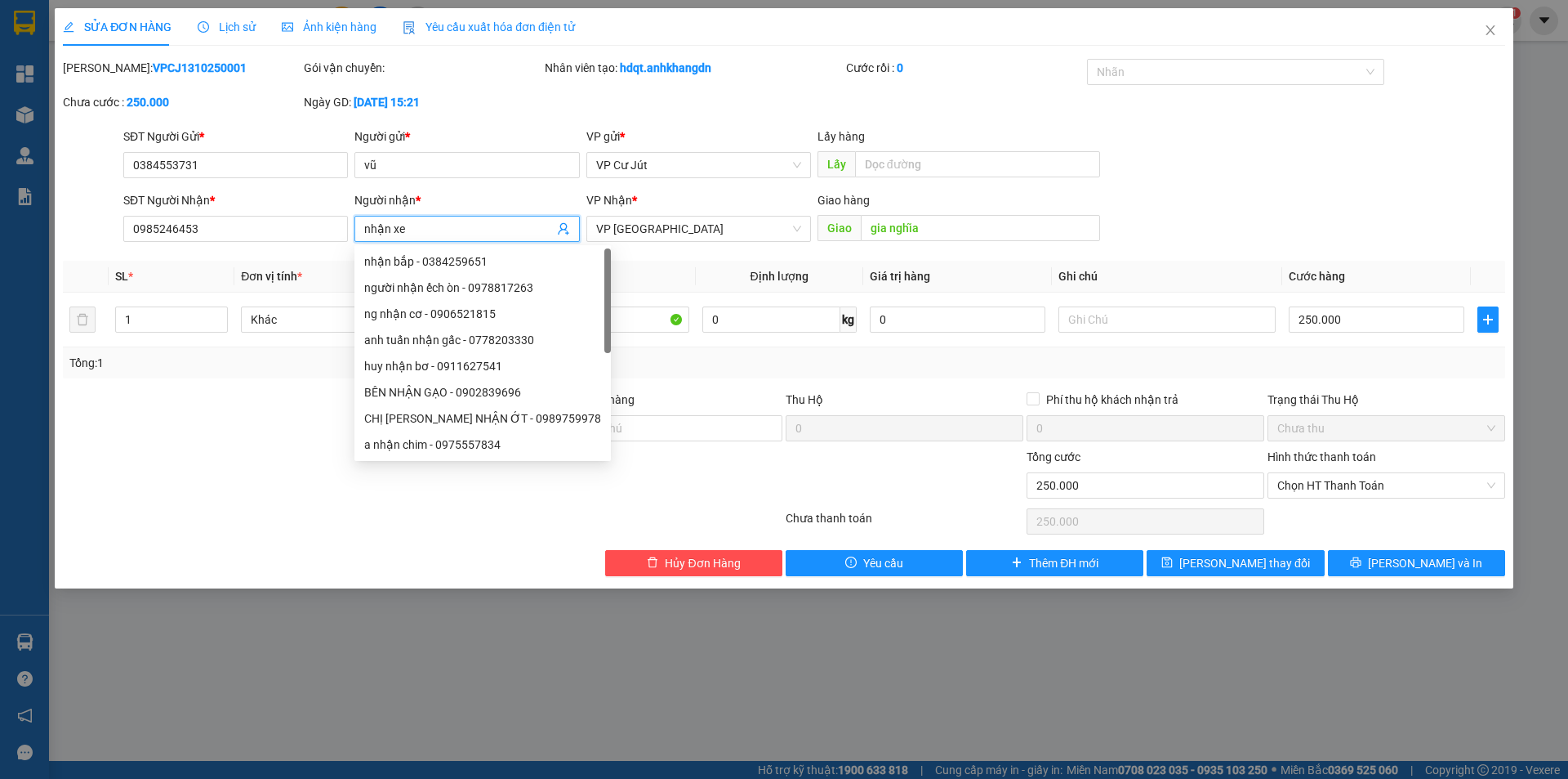
type input "nhận xe"
click at [493, 198] on div "Người nhận *" at bounding box center [466, 201] width 225 height 18
click at [493, 220] on input "nhận xe" at bounding box center [458, 229] width 189 height 18
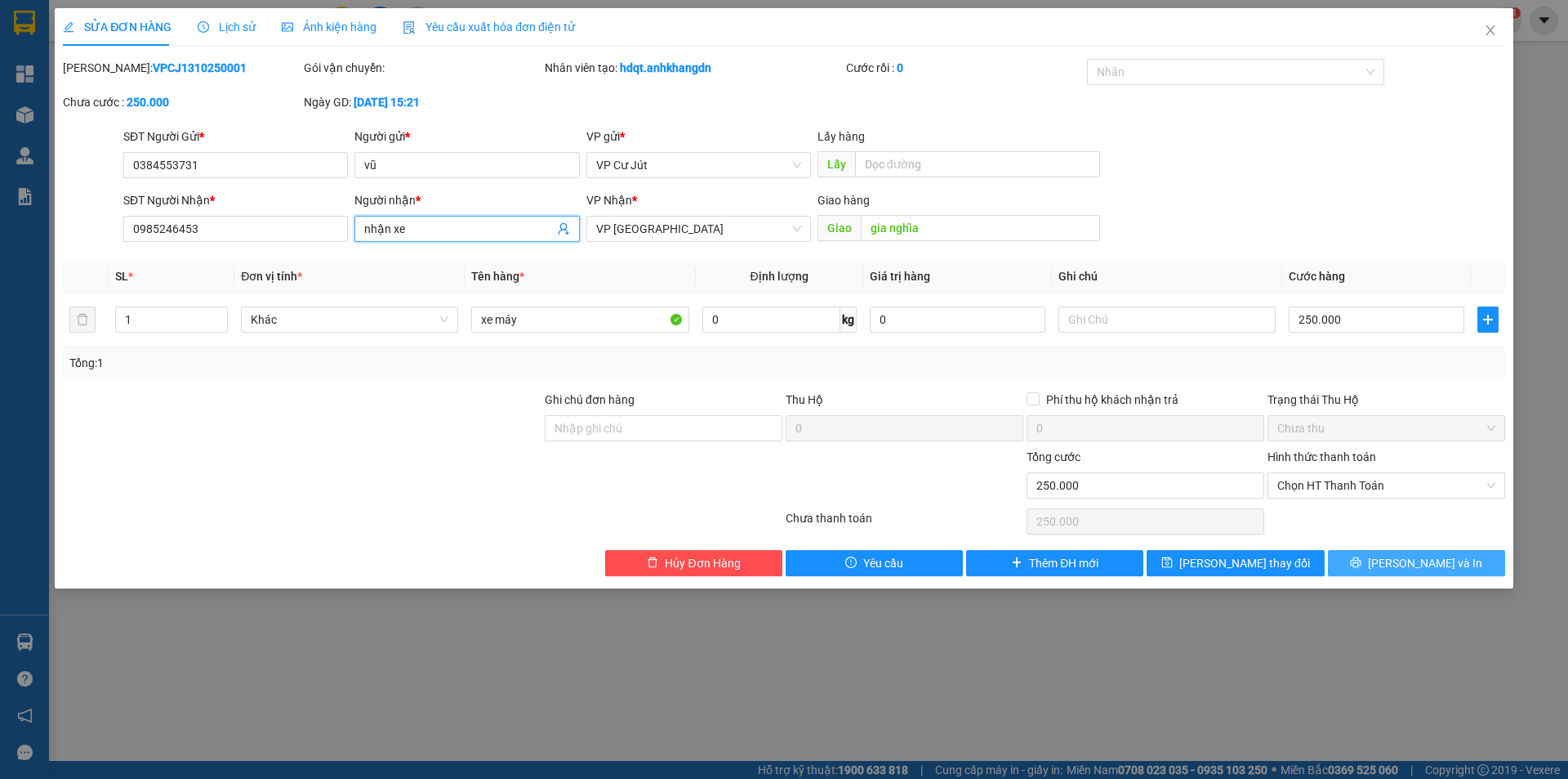
click at [1441, 551] on button "[PERSON_NAME] và In" at bounding box center [1417, 563] width 178 height 26
